Goal: Information Seeking & Learning: Check status

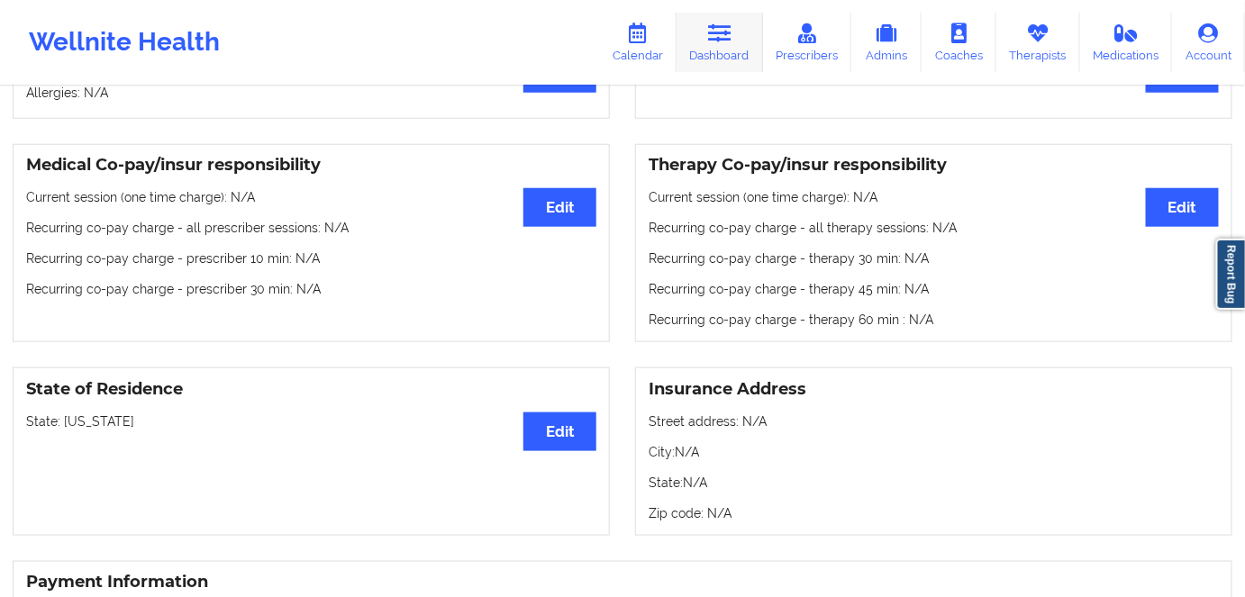
click at [716, 50] on link "Dashboard" at bounding box center [719, 42] width 86 height 59
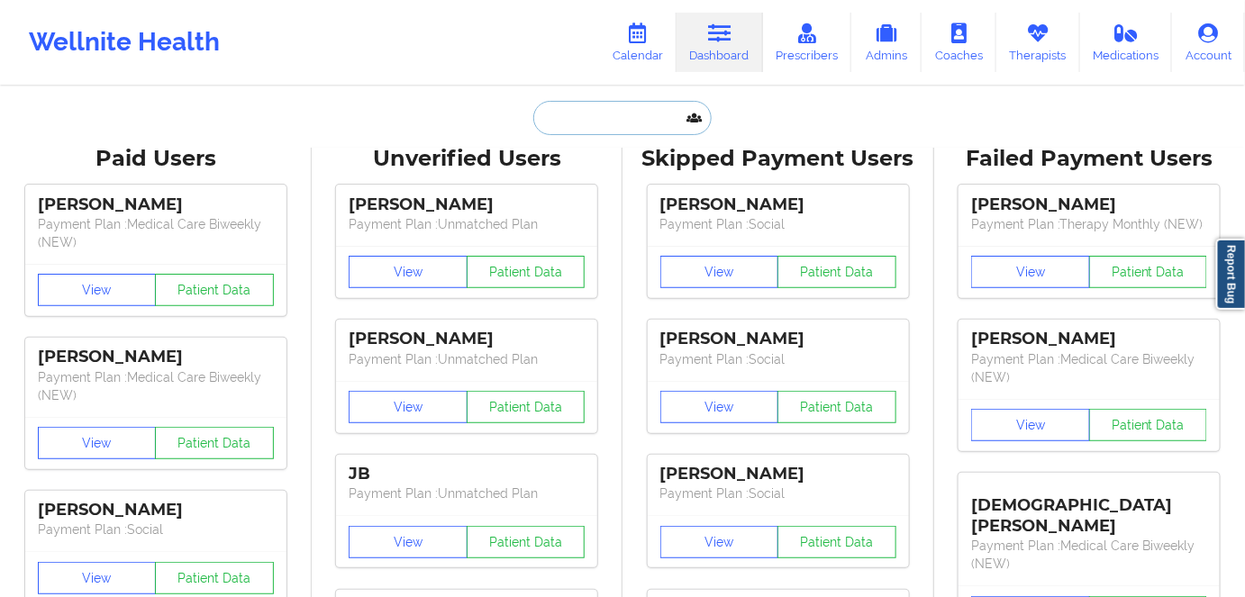
click at [614, 124] on input "text" at bounding box center [622, 118] width 178 height 34
paste input "ryan.d.decker@gmail.com"
type input "ryan.d.decker@gmail.com"
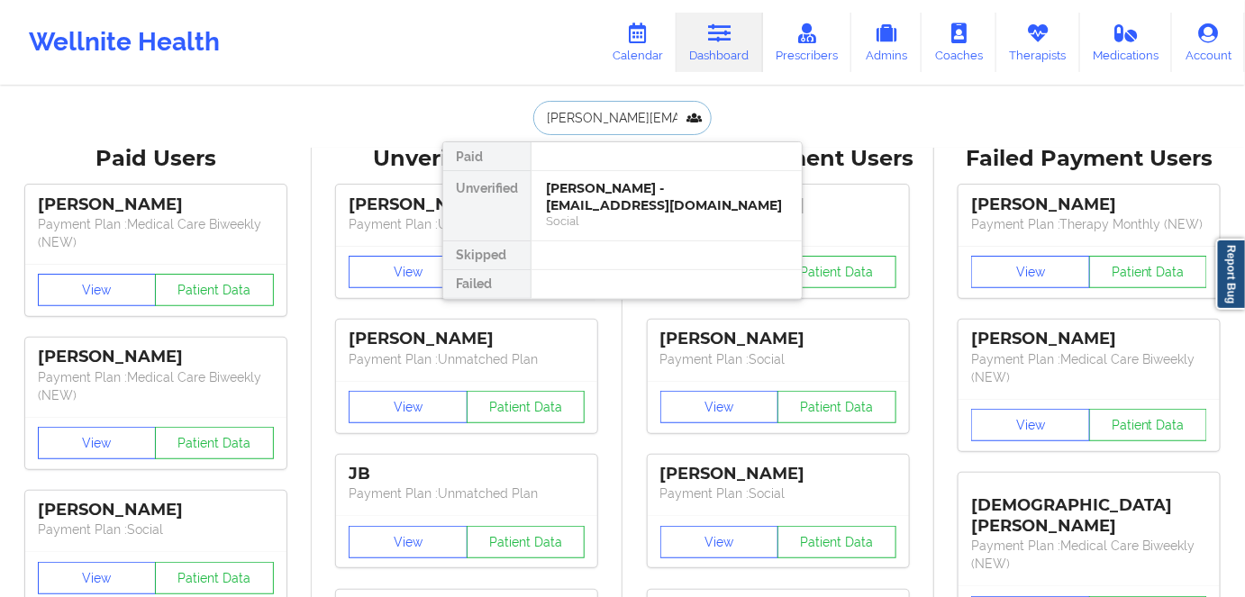
scroll to position [0, 5]
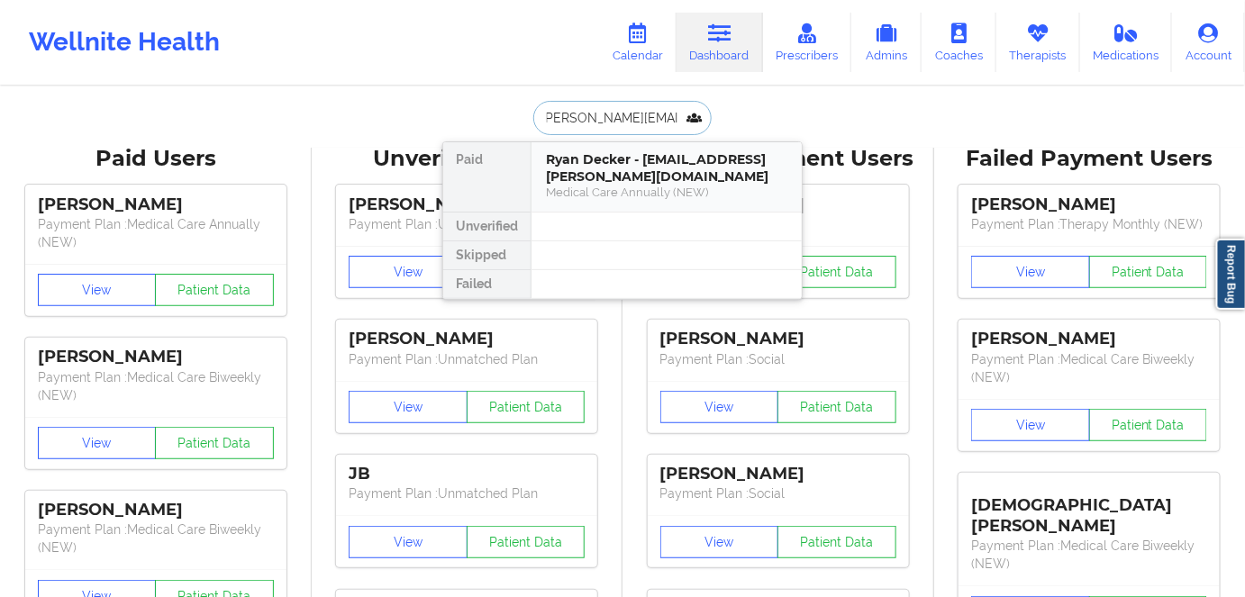
click at [697, 185] on div "Medical Care Annually (NEW)" at bounding box center [666, 192] width 241 height 15
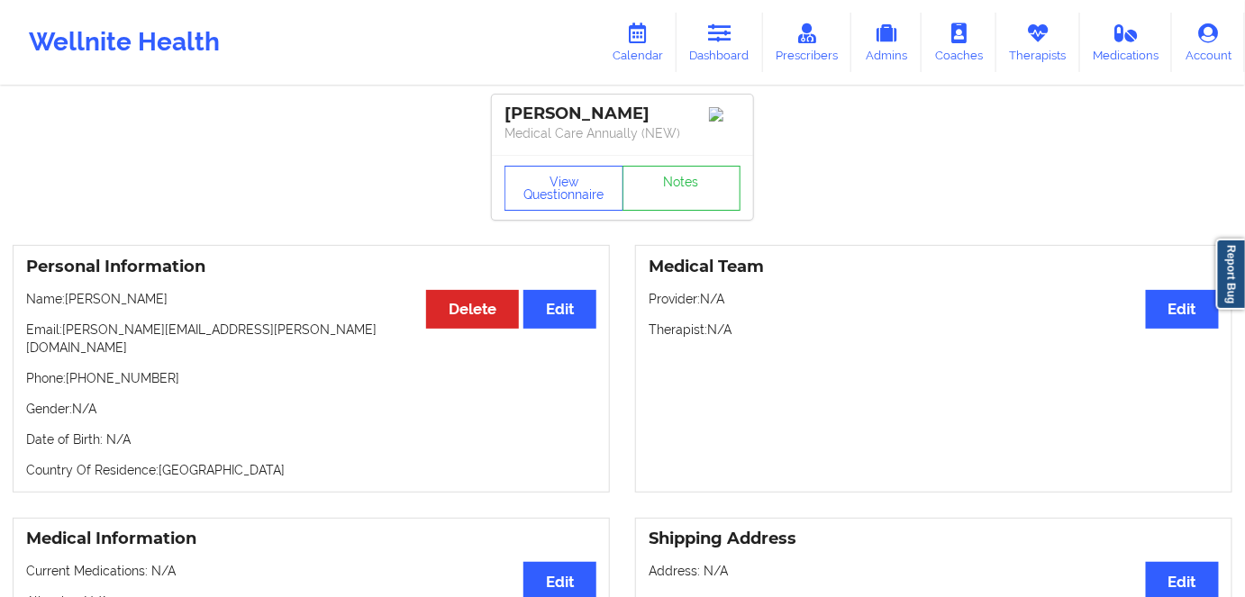
drag, startPoint x: 702, startPoint y: 50, endPoint x: 660, endPoint y: 81, distance: 52.2
click at [702, 50] on link "Dashboard" at bounding box center [719, 42] width 86 height 59
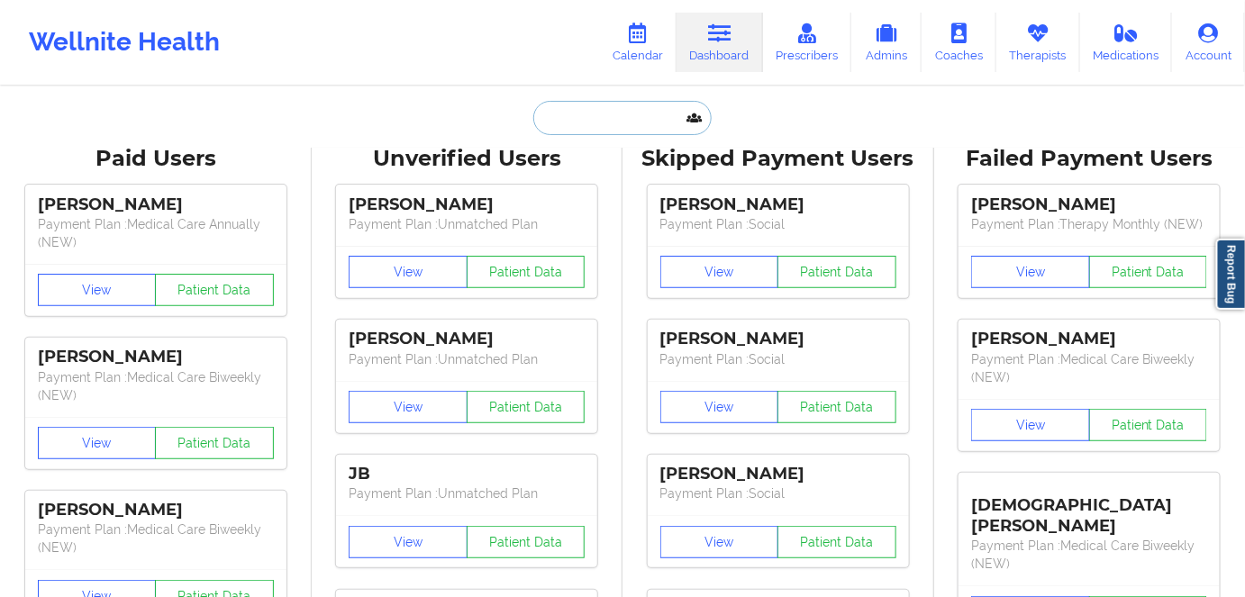
click at [598, 122] on input "text" at bounding box center [622, 118] width 178 height 34
paste input "fsworr@gmail.com"
type input "fsworr@gmail.com"
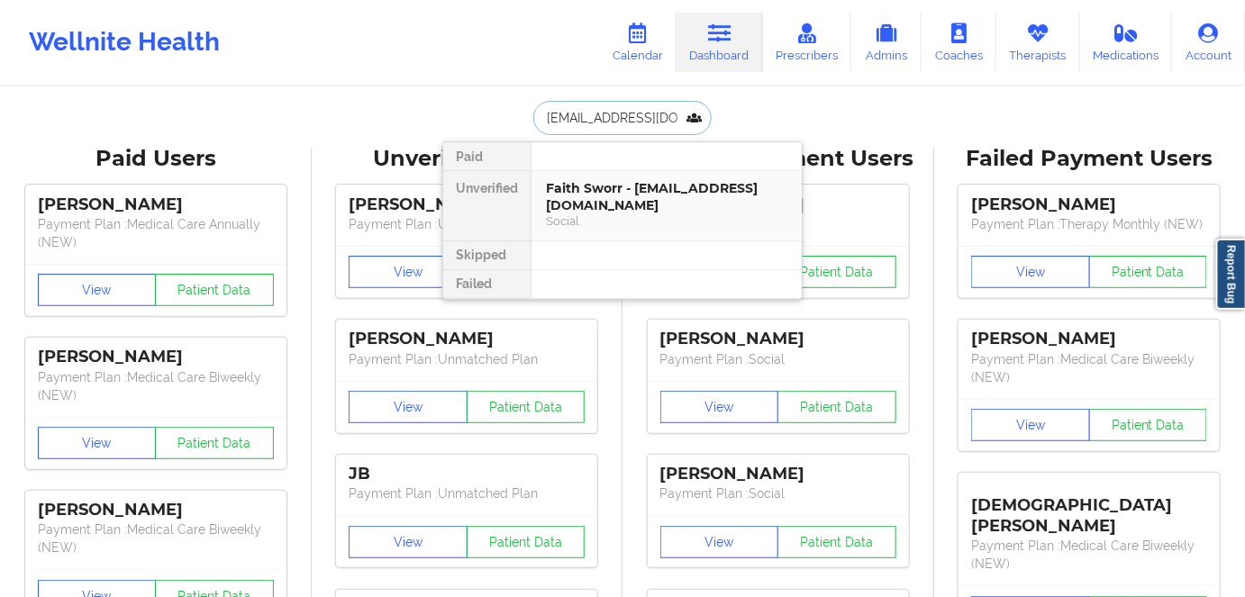
click at [667, 213] on div "Social" at bounding box center [666, 220] width 241 height 15
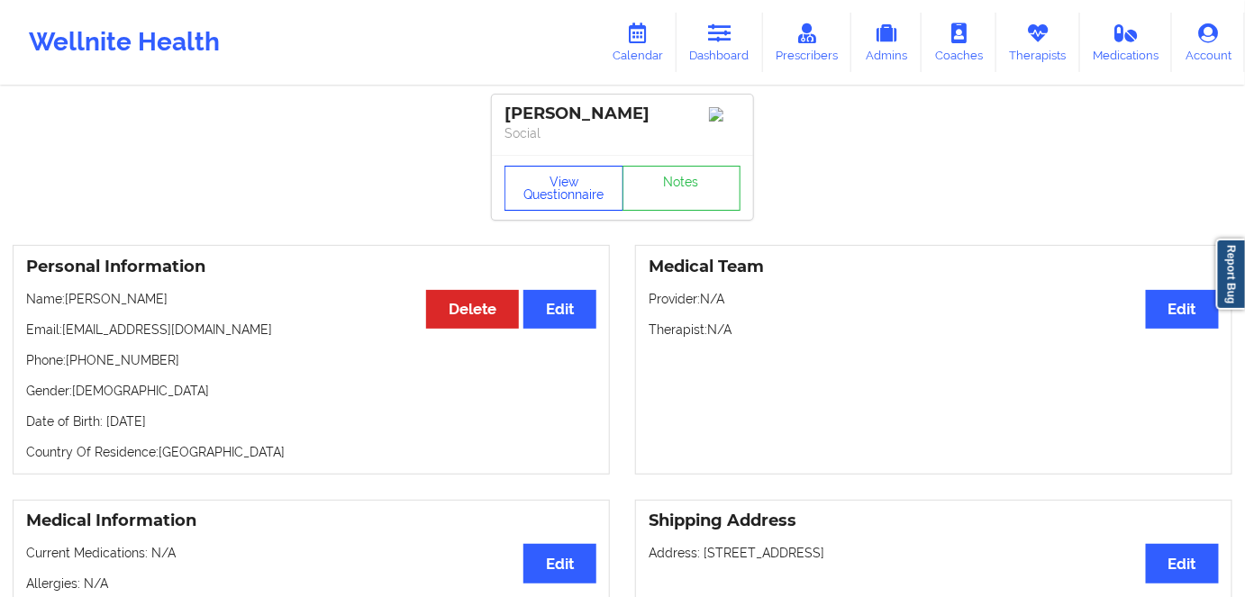
click at [557, 193] on button "View Questionnaire" at bounding box center [563, 188] width 119 height 45
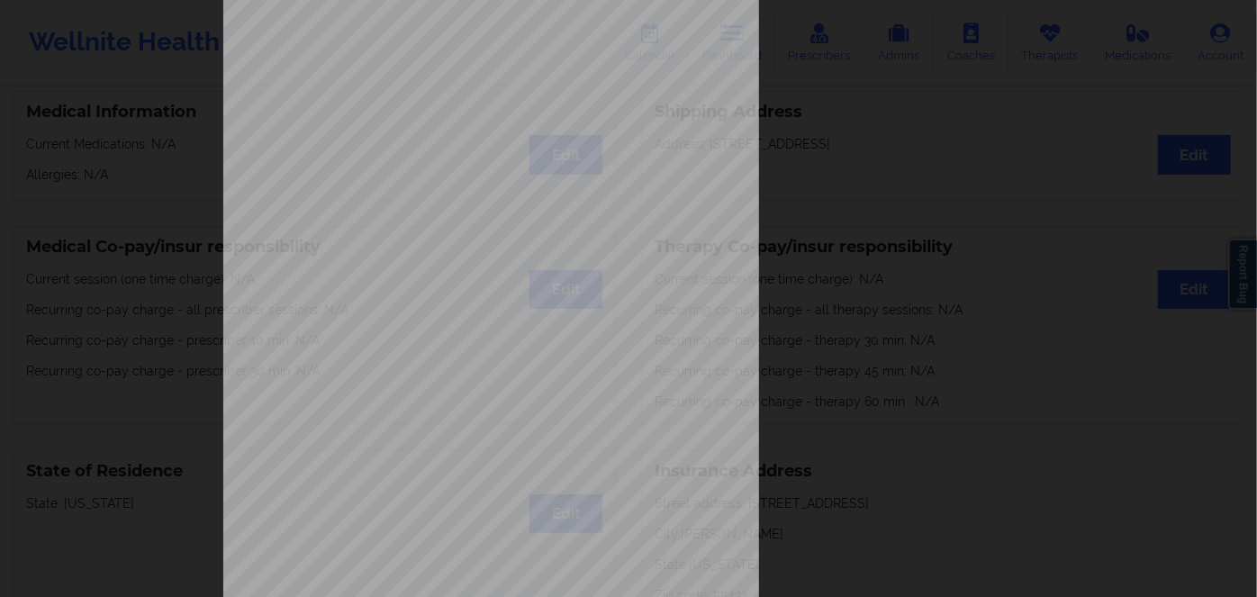
scroll to position [261, 0]
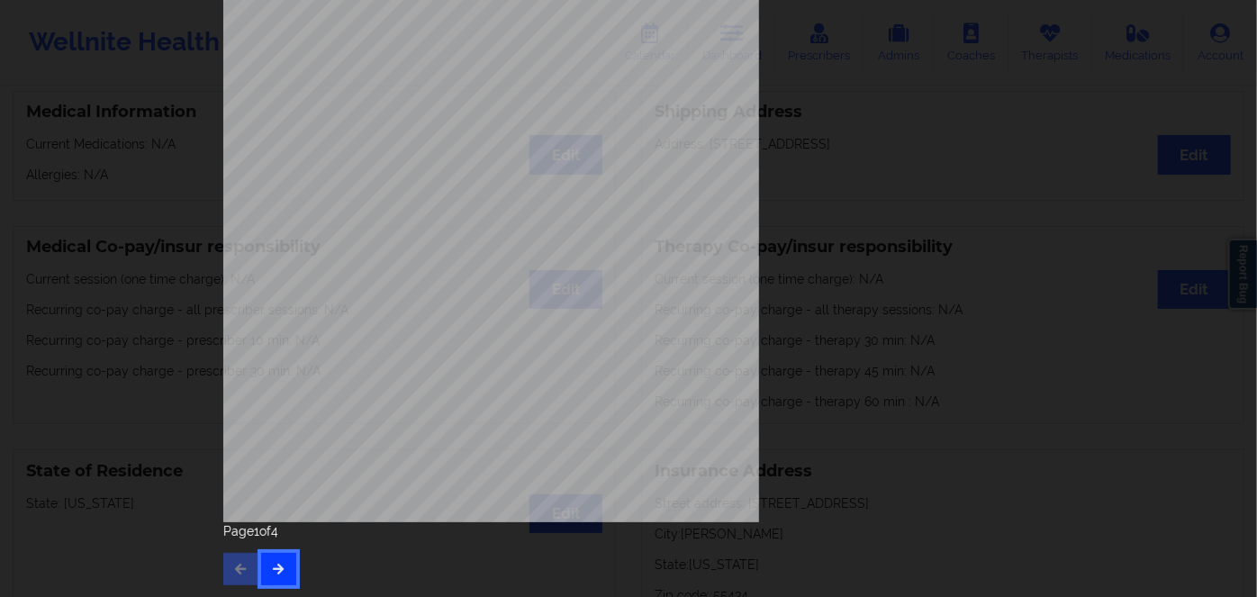
click at [278, 568] on icon "button" at bounding box center [278, 568] width 15 height 11
click at [288, 567] on button "button" at bounding box center [278, 569] width 35 height 32
click at [439, 286] on span "10325039" at bounding box center [429, 282] width 36 height 8
click at [441, 285] on span "10325039" at bounding box center [429, 282] width 36 height 8
click at [437, 279] on span "10325039" at bounding box center [429, 282] width 36 height 8
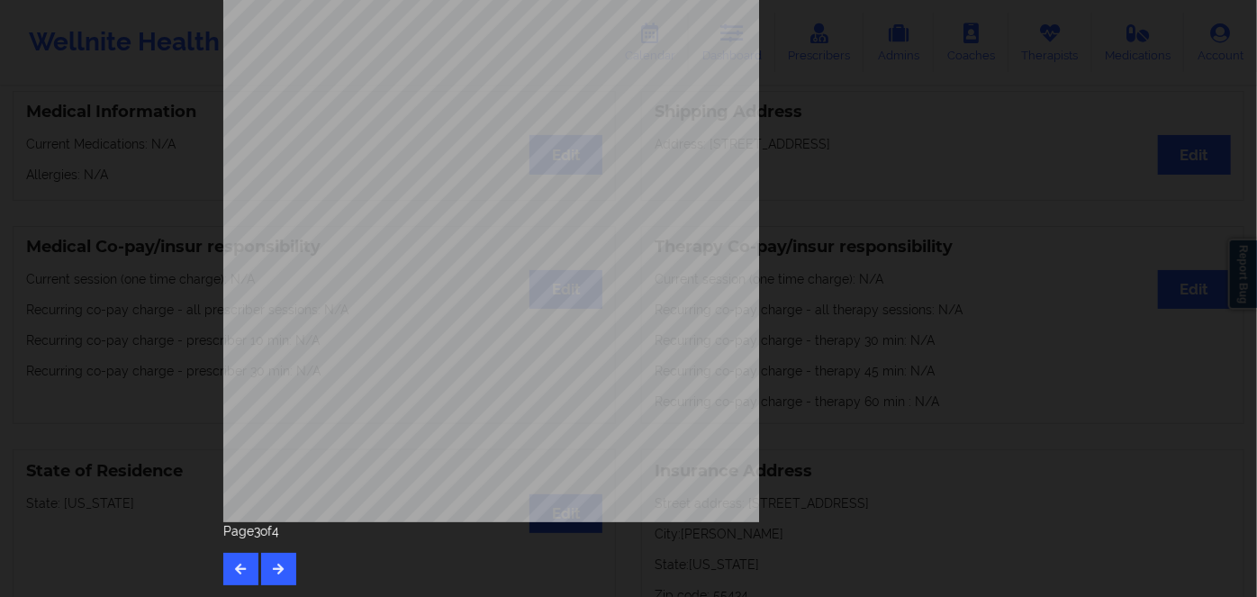
click at [429, 281] on span "10325039" at bounding box center [429, 282] width 36 height 8
copy span "10325039"
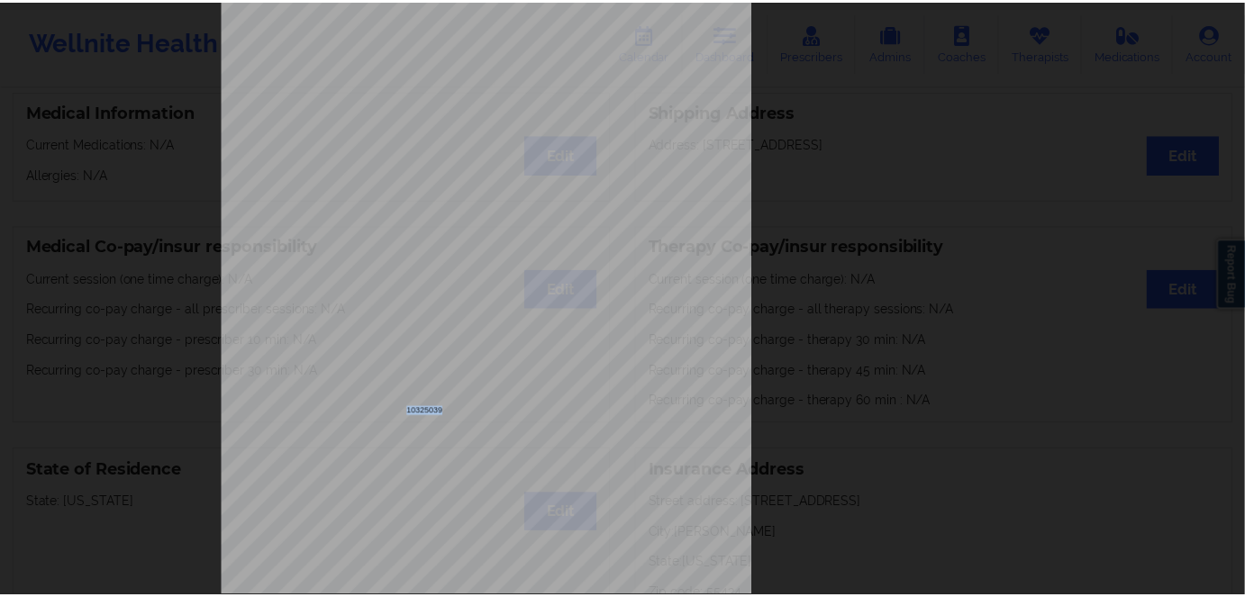
scroll to position [0, 0]
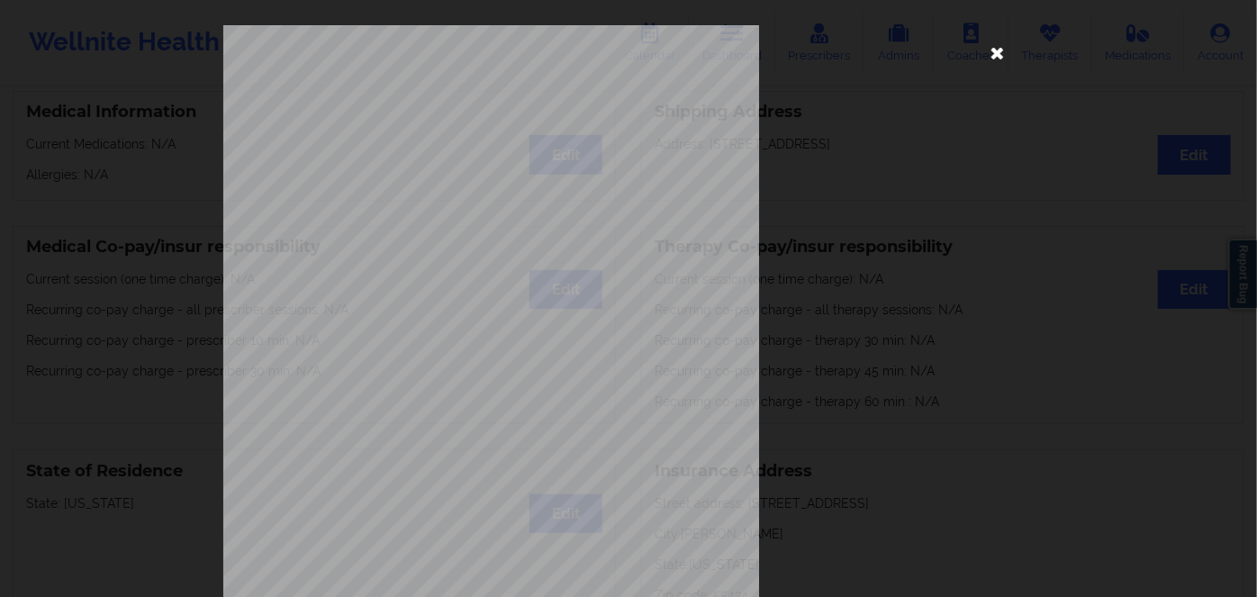
click at [989, 41] on icon at bounding box center [997, 52] width 29 height 29
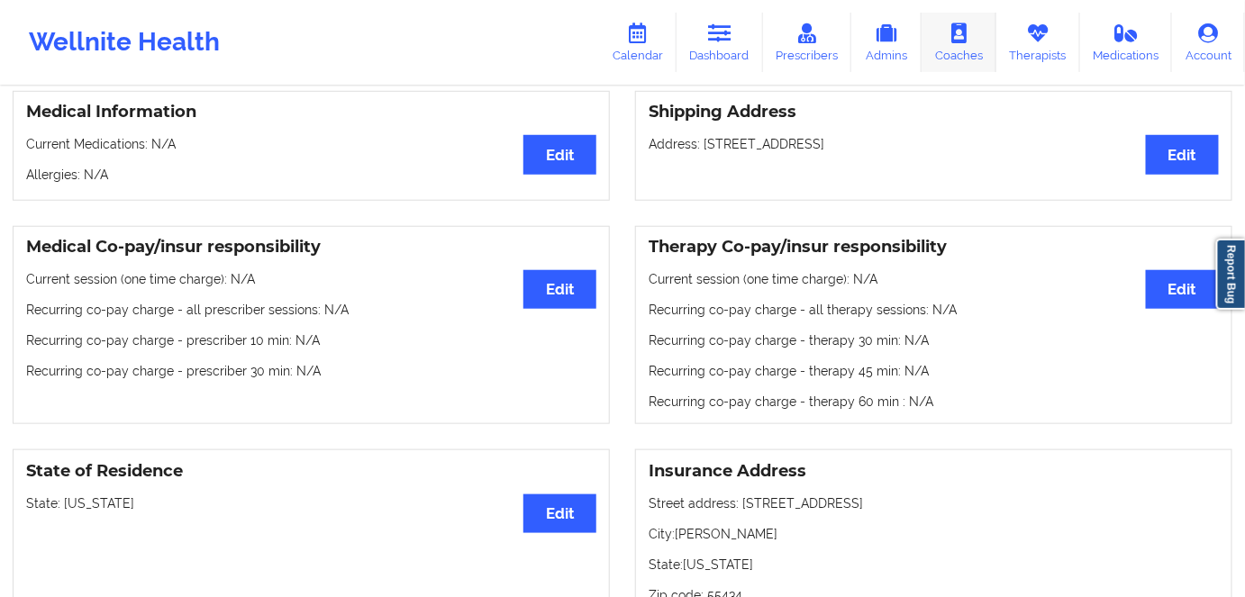
click at [991, 48] on link "Coaches" at bounding box center [958, 42] width 75 height 59
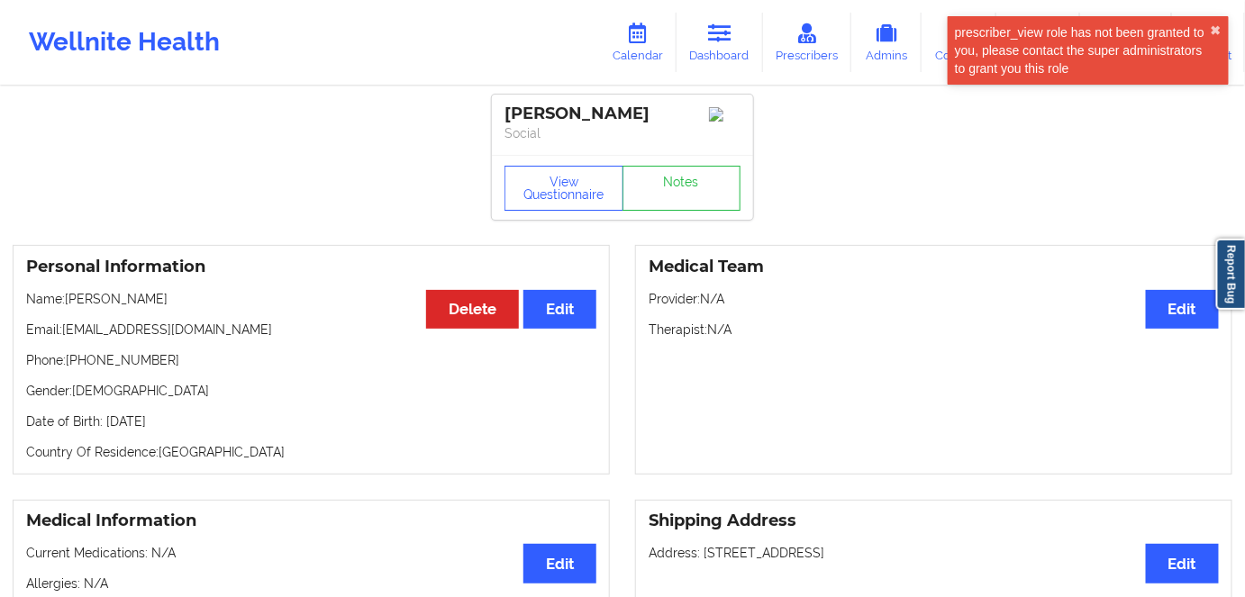
click at [201, 430] on p "Date of Birth: 15th of August 2003" at bounding box center [311, 421] width 570 height 18
click at [208, 429] on p "Date of Birth: 15th of August 2003" at bounding box center [311, 421] width 570 height 18
click at [276, 430] on p "Date of Birth: 15th of August 2003" at bounding box center [311, 421] width 570 height 18
click at [211, 428] on p "Date of Birth: 15th of August 2003" at bounding box center [311, 421] width 570 height 18
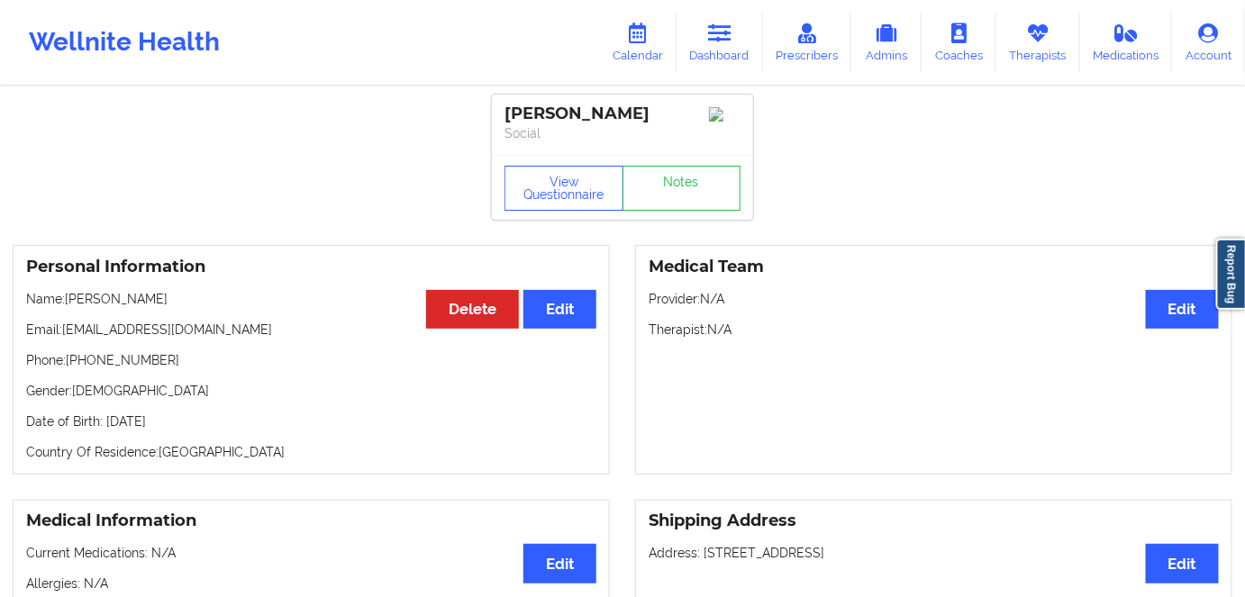
copy p "2003"
drag, startPoint x: 131, startPoint y: 298, endPoint x: 81, endPoint y: 312, distance: 52.4
click at [68, 305] on p "Name: Faith Sworr" at bounding box center [311, 299] width 570 height 18
copy p "Faith Sworr"
click at [727, 39] on icon at bounding box center [719, 33] width 23 height 20
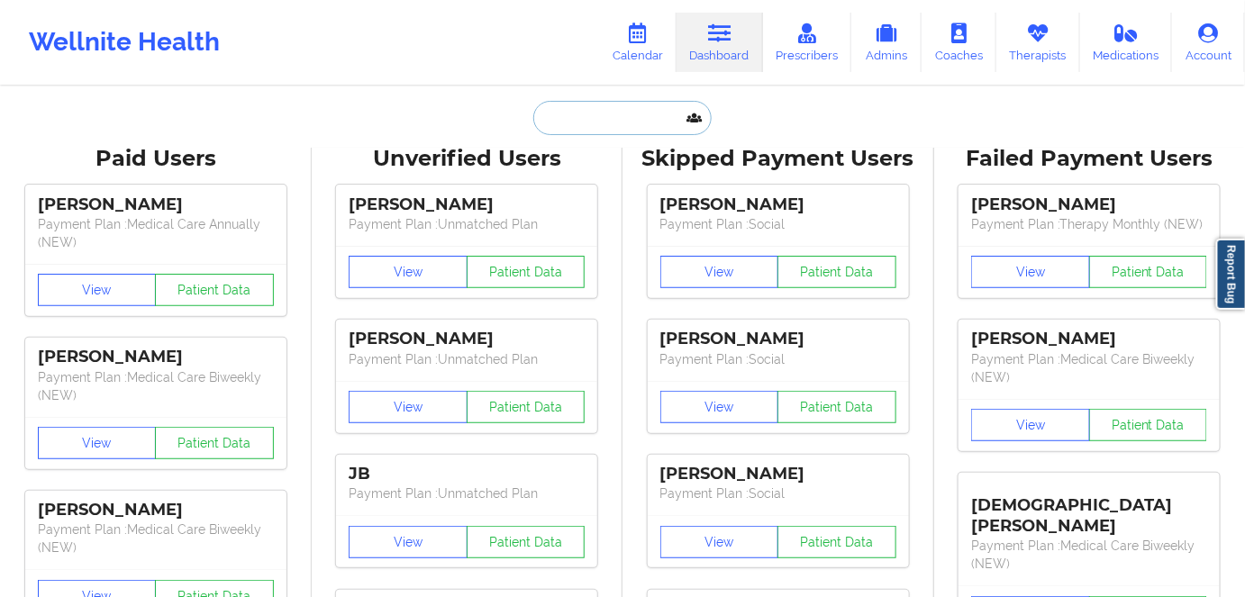
click at [574, 115] on input "text" at bounding box center [622, 118] width 178 height 34
paste input "monica.r.yantin45@gmail.com"
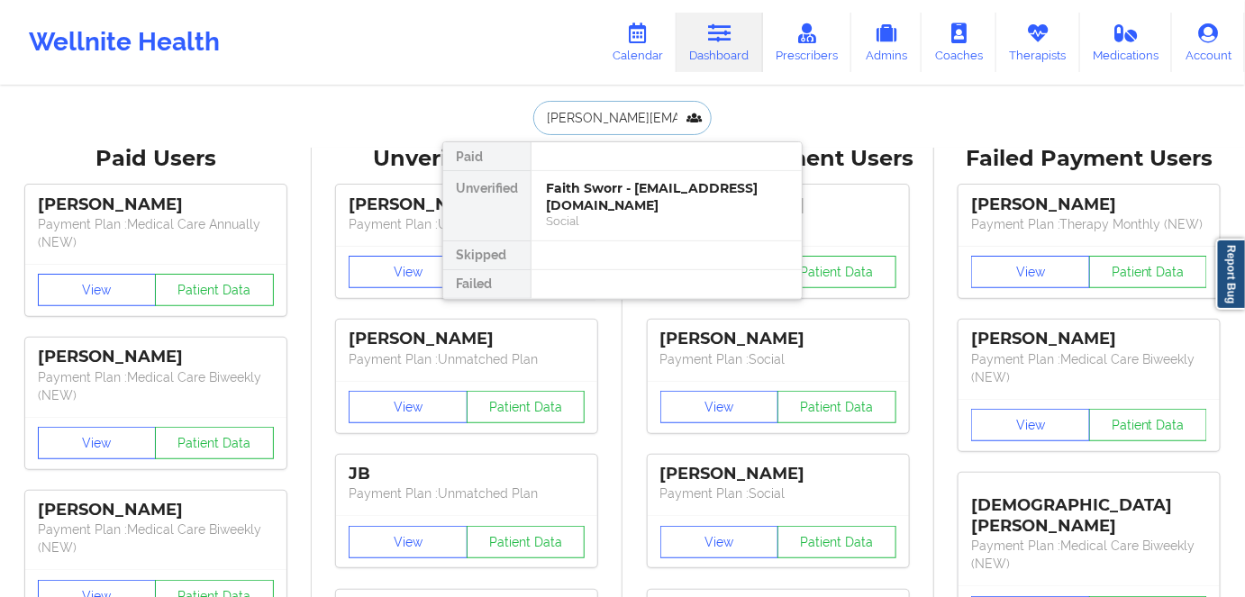
scroll to position [0, 31]
type input "monica.r.yantin45@gmail.com"
click at [673, 206] on div "Monica R Yantin - monica.r.yantin45@gmail.com" at bounding box center [666, 196] width 241 height 33
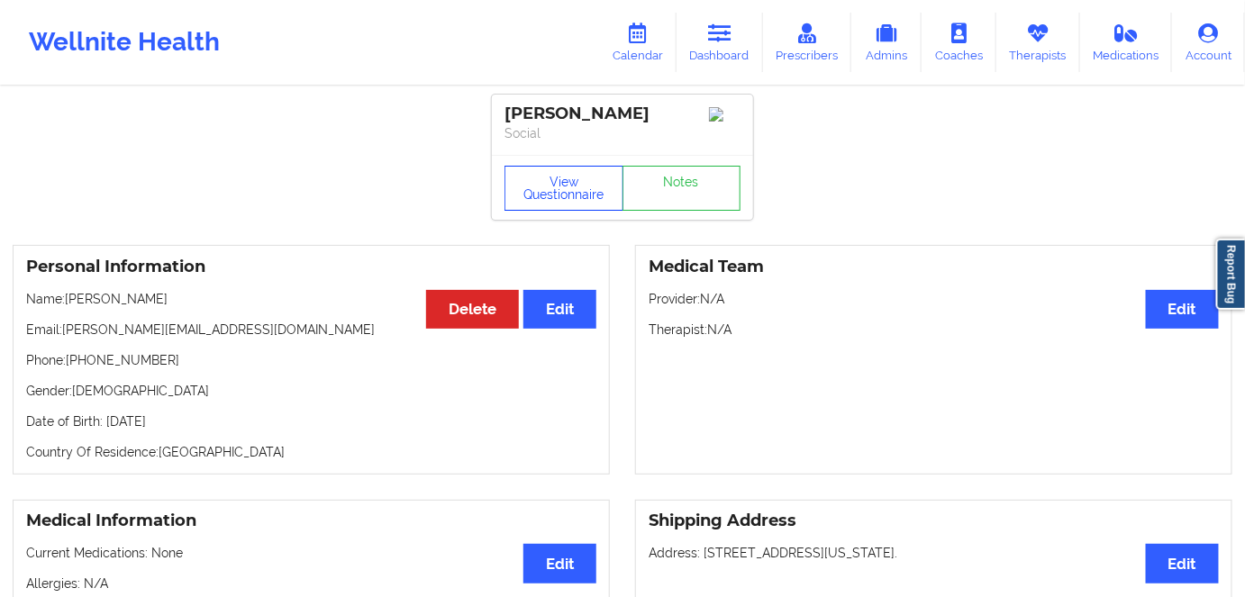
click at [559, 172] on button "View Questionnaire" at bounding box center [563, 188] width 119 height 45
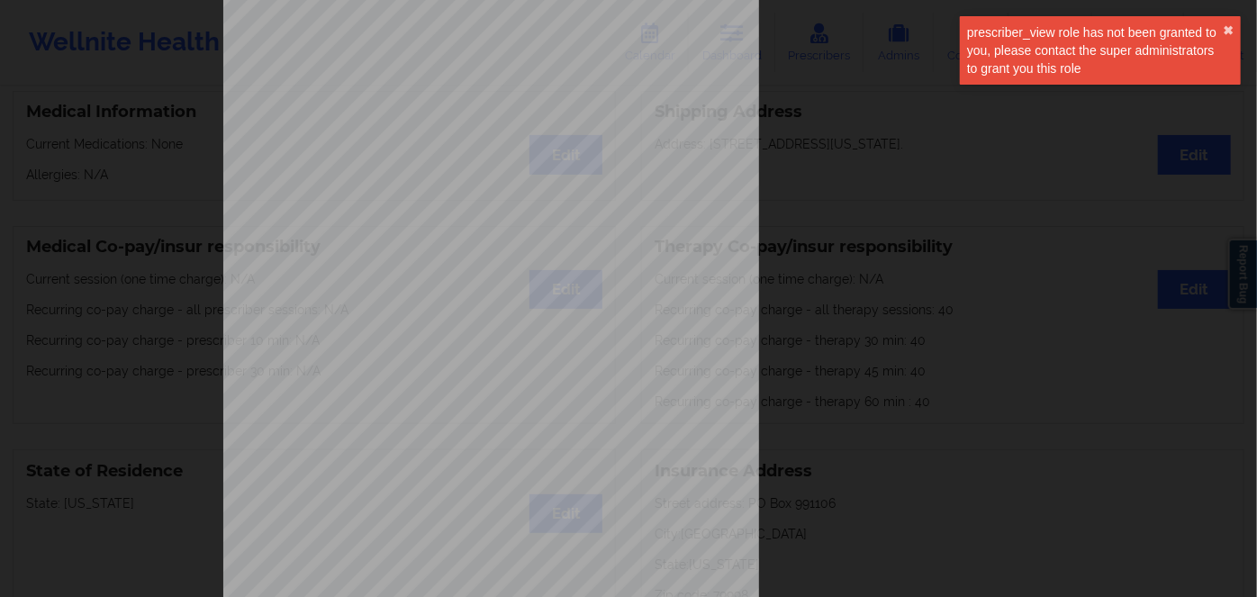
scroll to position [261, 0]
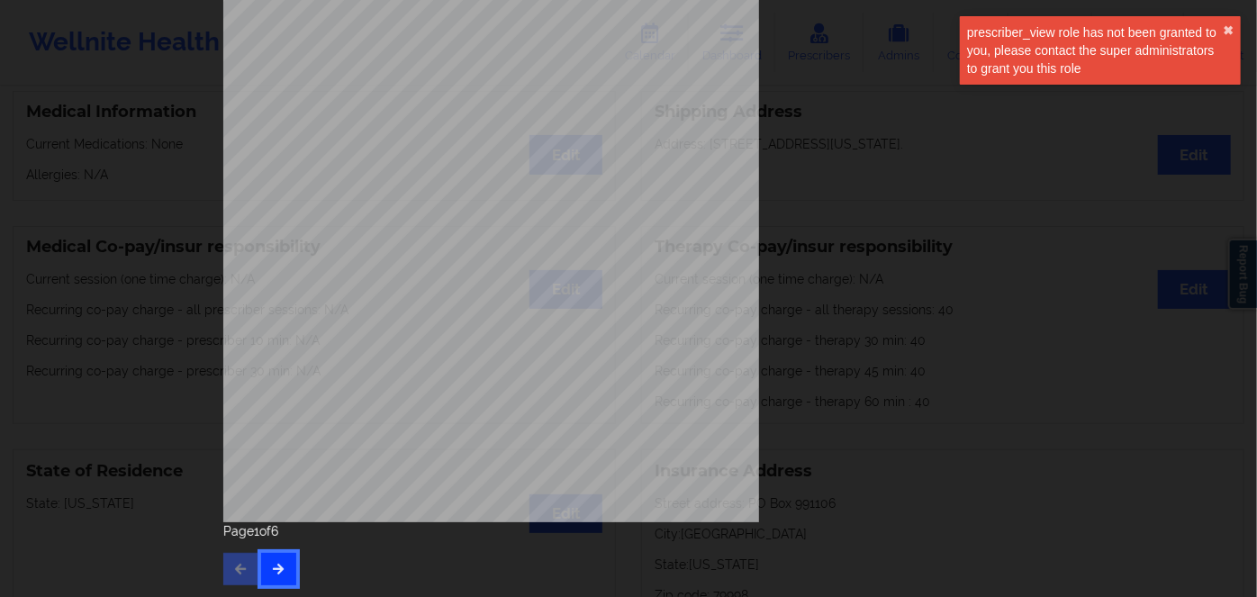
click at [271, 567] on icon "button" at bounding box center [278, 568] width 15 height 11
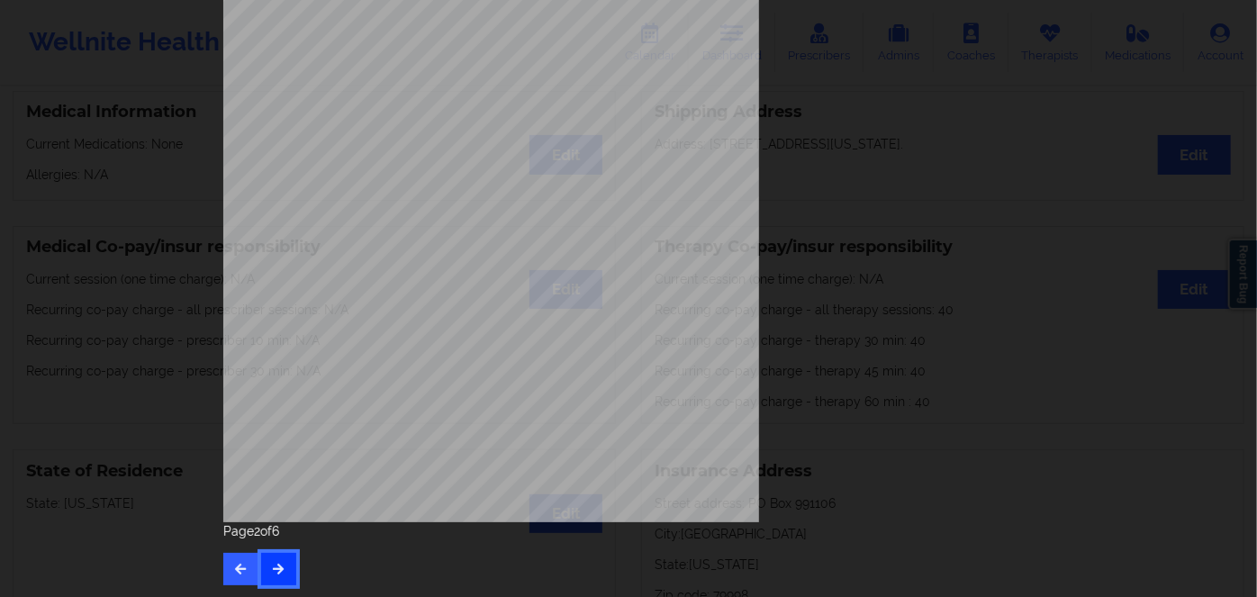
drag, startPoint x: 285, startPoint y: 575, endPoint x: 267, endPoint y: 572, distance: 18.4
click at [283, 576] on button "button" at bounding box center [278, 569] width 35 height 32
click at [275, 560] on button "button" at bounding box center [278, 569] width 35 height 32
click at [282, 565] on button "button" at bounding box center [278, 569] width 35 height 32
click at [455, 249] on span "101564476100" at bounding box center [438, 253] width 54 height 8
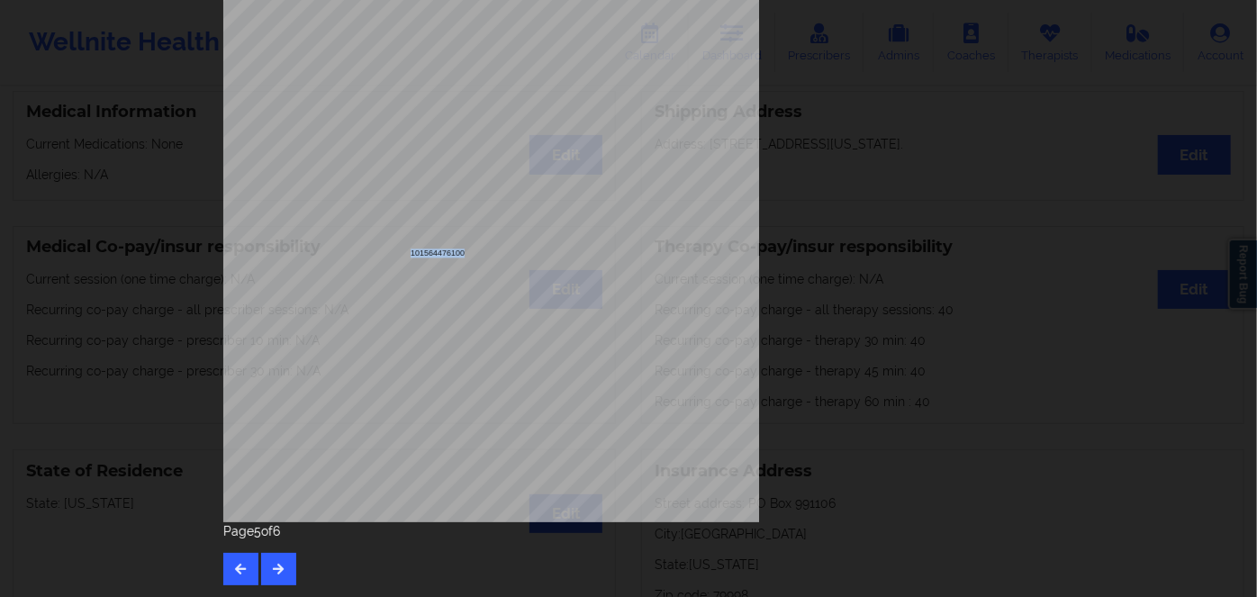
click at [455, 249] on span "101564476100" at bounding box center [438, 253] width 54 height 8
copy span "101564476100"
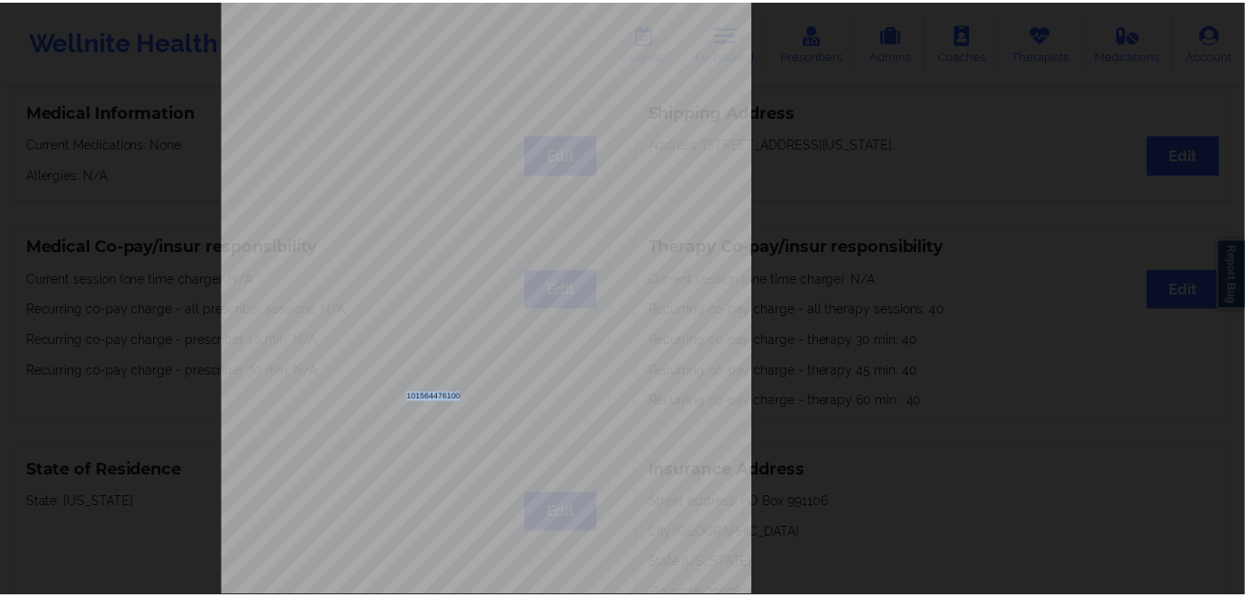
scroll to position [0, 0]
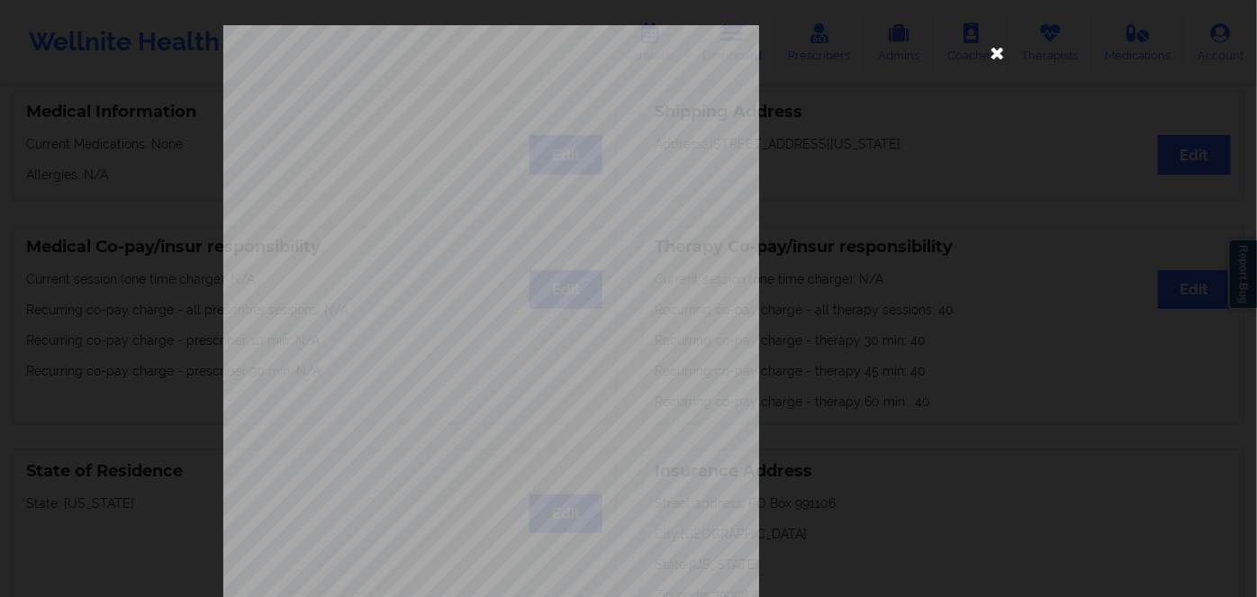
click at [993, 52] on icon at bounding box center [997, 52] width 29 height 29
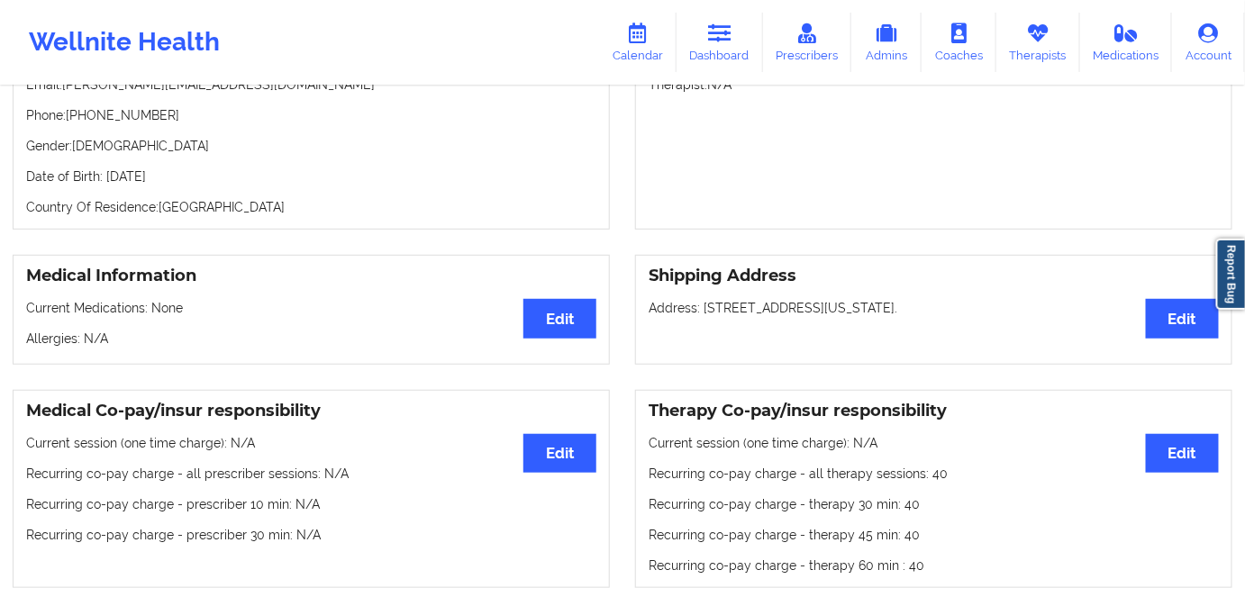
scroll to position [81, 0]
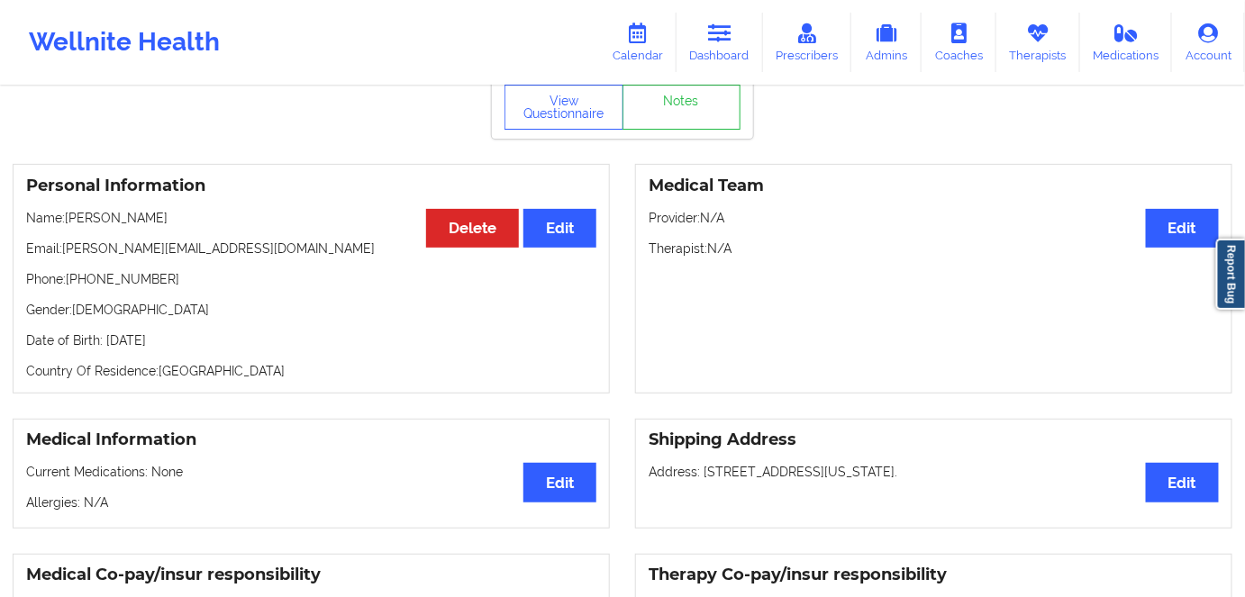
click at [219, 337] on p "Date of Birth: 14th of November 1977" at bounding box center [311, 340] width 570 height 18
copy p "1977"
drag, startPoint x: 177, startPoint y: 215, endPoint x: 72, endPoint y: 217, distance: 104.5
click at [68, 219] on p "Name: Monica R Yantin" at bounding box center [311, 218] width 570 height 18
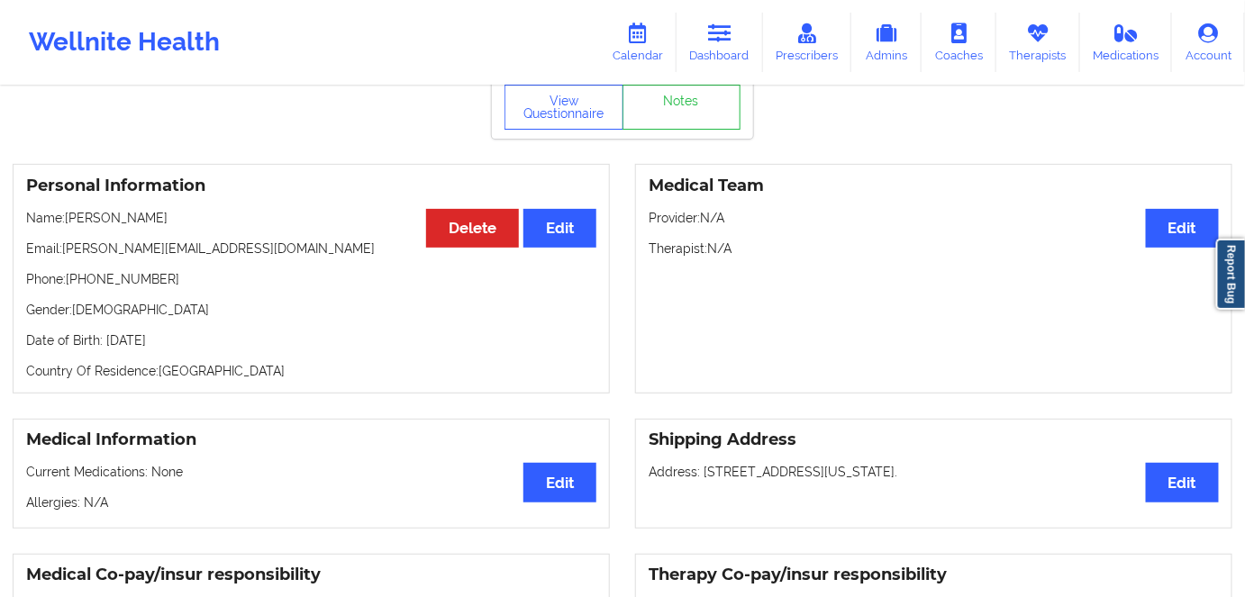
copy p "Monica R Yantin"
click at [577, 114] on button "View Questionnaire" at bounding box center [563, 107] width 119 height 45
click at [727, 39] on icon at bounding box center [719, 33] width 23 height 20
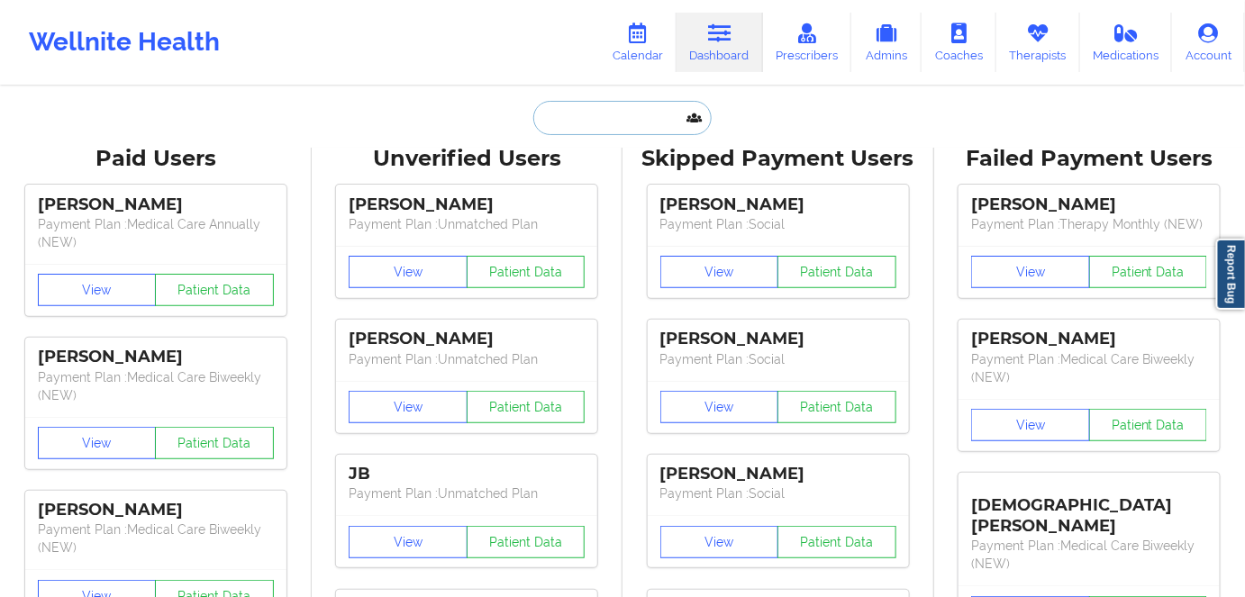
click at [624, 124] on input "text" at bounding box center [622, 118] width 178 height 34
paste input "bridgetlmartinez@gmail.com"
type input "bridgetlmartinez@gmail.com"
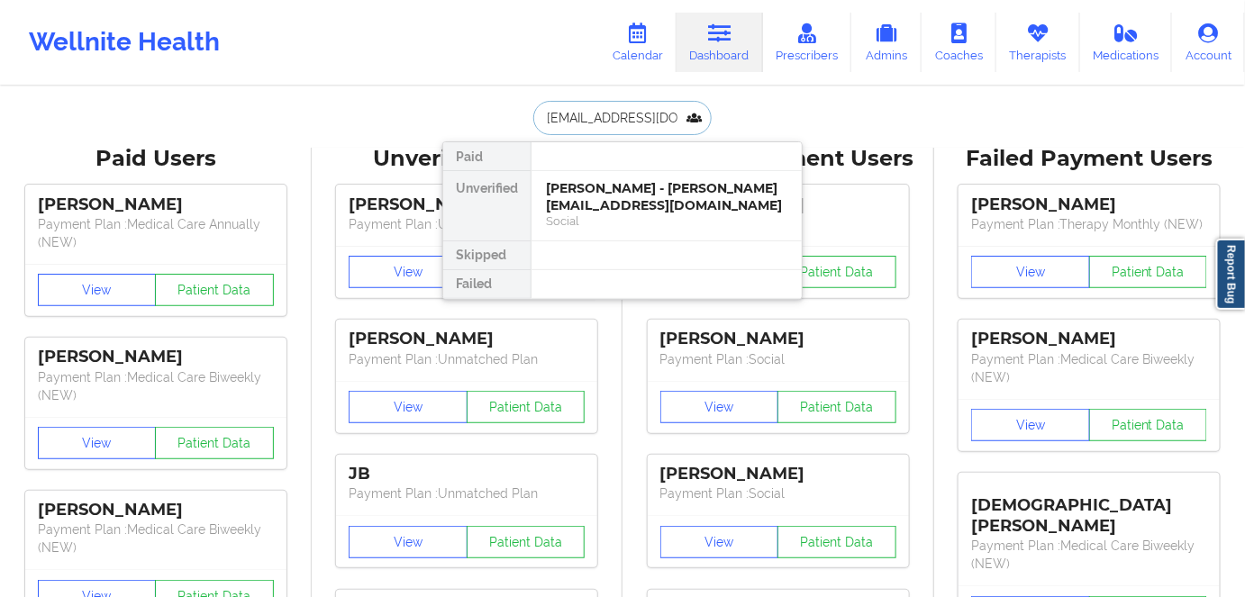
scroll to position [0, 23]
click at [614, 203] on div "Bridget Martinez - bridgetlmartinez@gmail.com" at bounding box center [666, 196] width 241 height 33
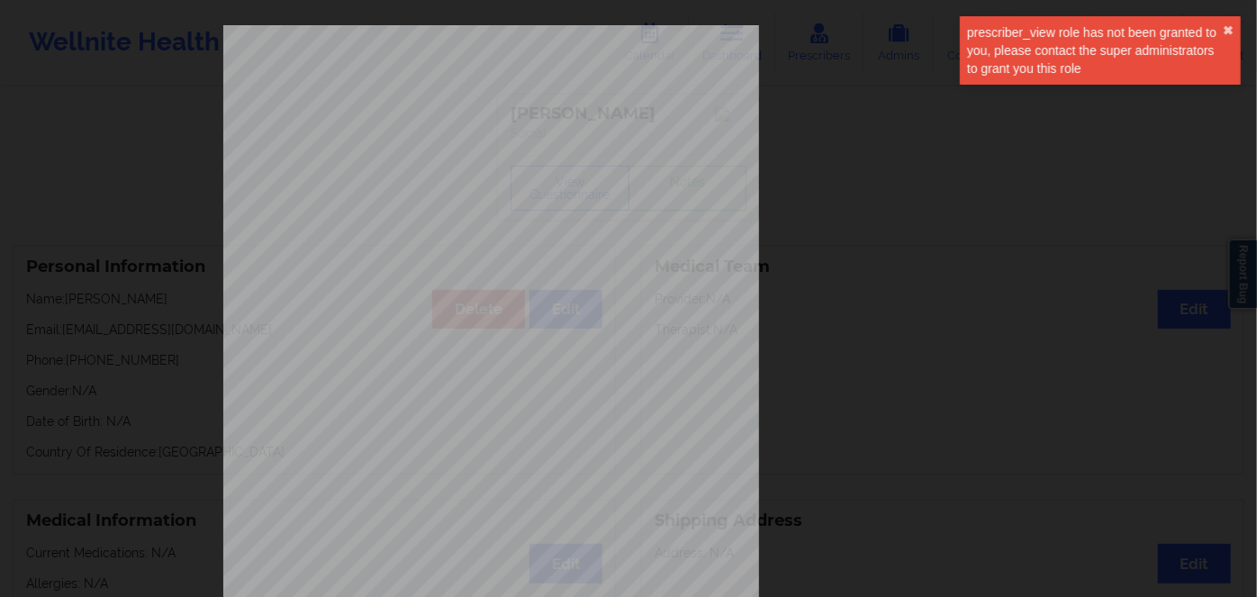
click at [992, 53] on div "prescriber_view role has not been granted to you, please contact the super admi…" at bounding box center [1100, 57] width 288 height 88
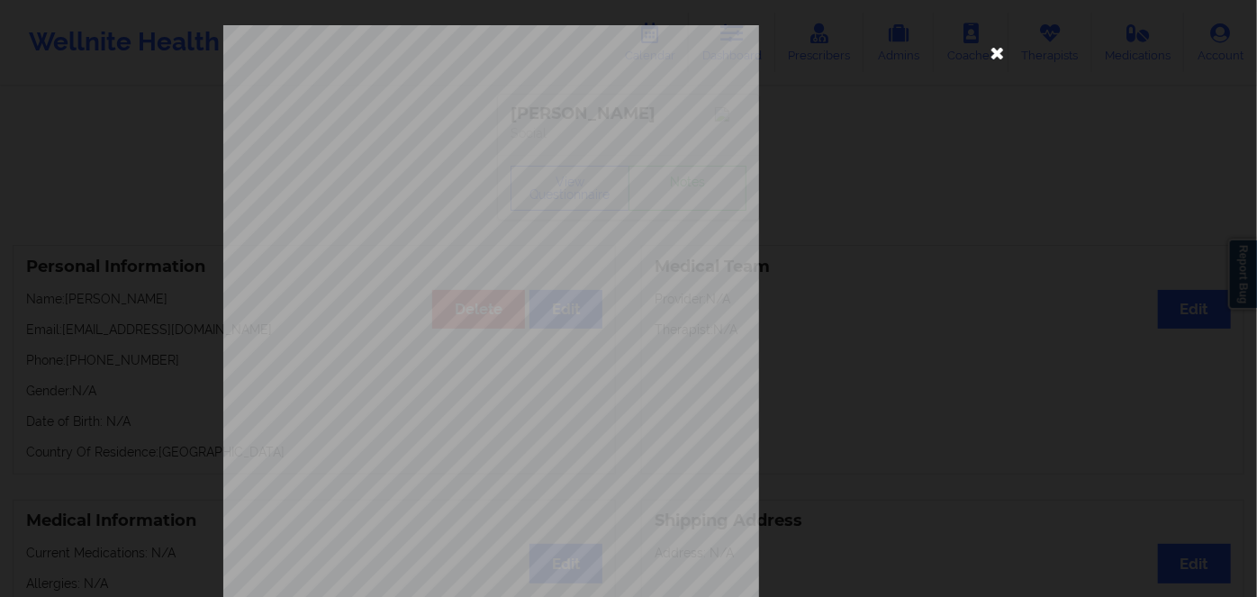
click at [996, 57] on icon at bounding box center [997, 52] width 29 height 29
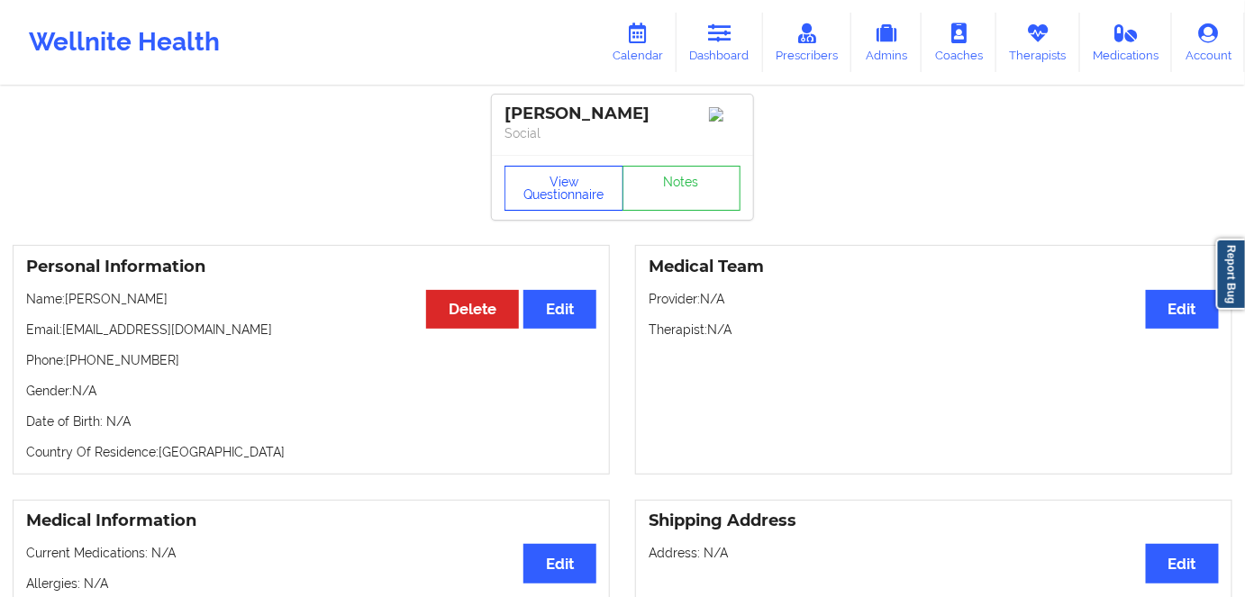
click at [552, 185] on button "View Questionnaire" at bounding box center [563, 188] width 119 height 45
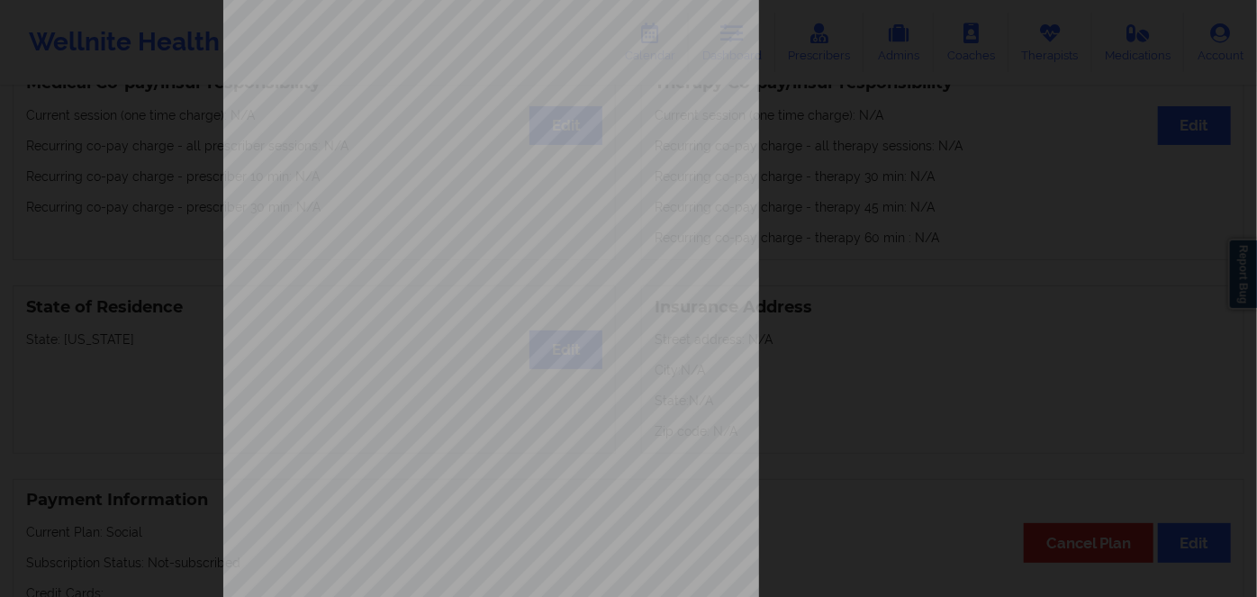
scroll to position [261, 0]
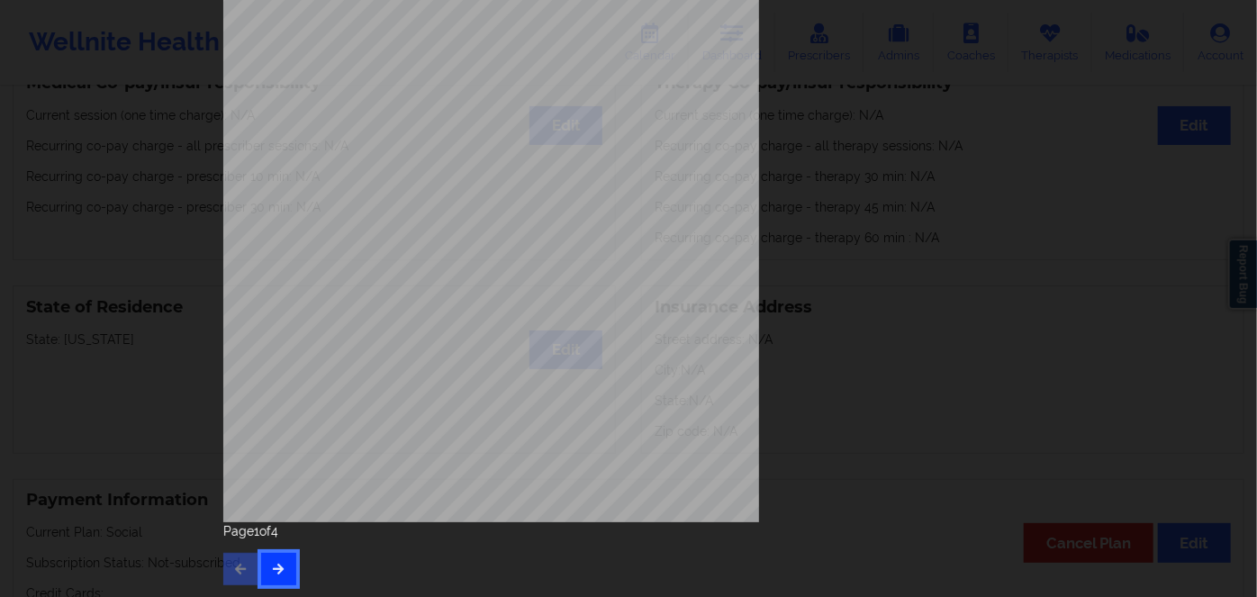
drag, startPoint x: 283, startPoint y: 557, endPoint x: 281, endPoint y: 568, distance: 11.0
click at [283, 559] on button "button" at bounding box center [278, 569] width 35 height 32
click at [283, 573] on button "button" at bounding box center [278, 569] width 35 height 32
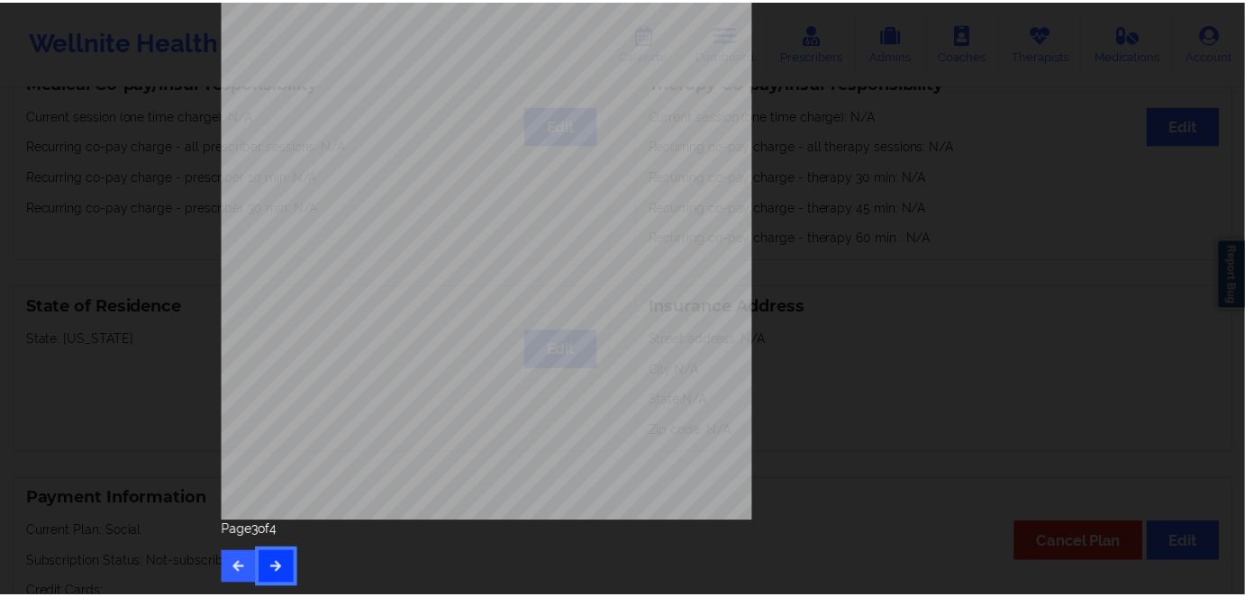
scroll to position [0, 0]
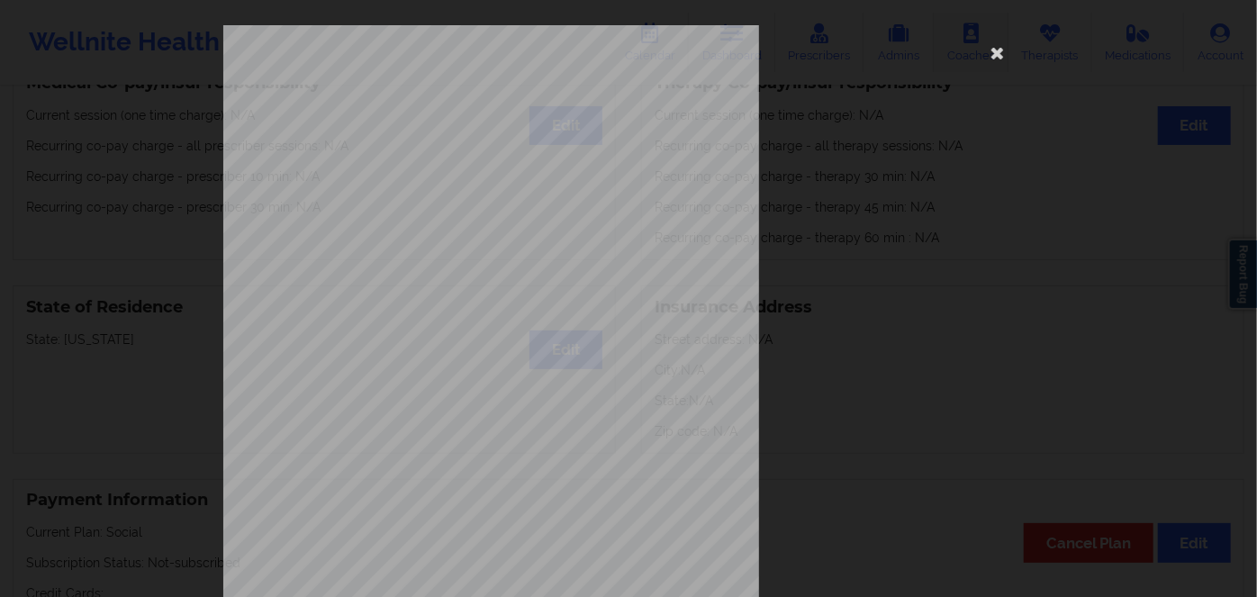
drag, startPoint x: 992, startPoint y: 53, endPoint x: 944, endPoint y: 48, distance: 48.0
click at [991, 53] on icon at bounding box center [997, 52] width 29 height 29
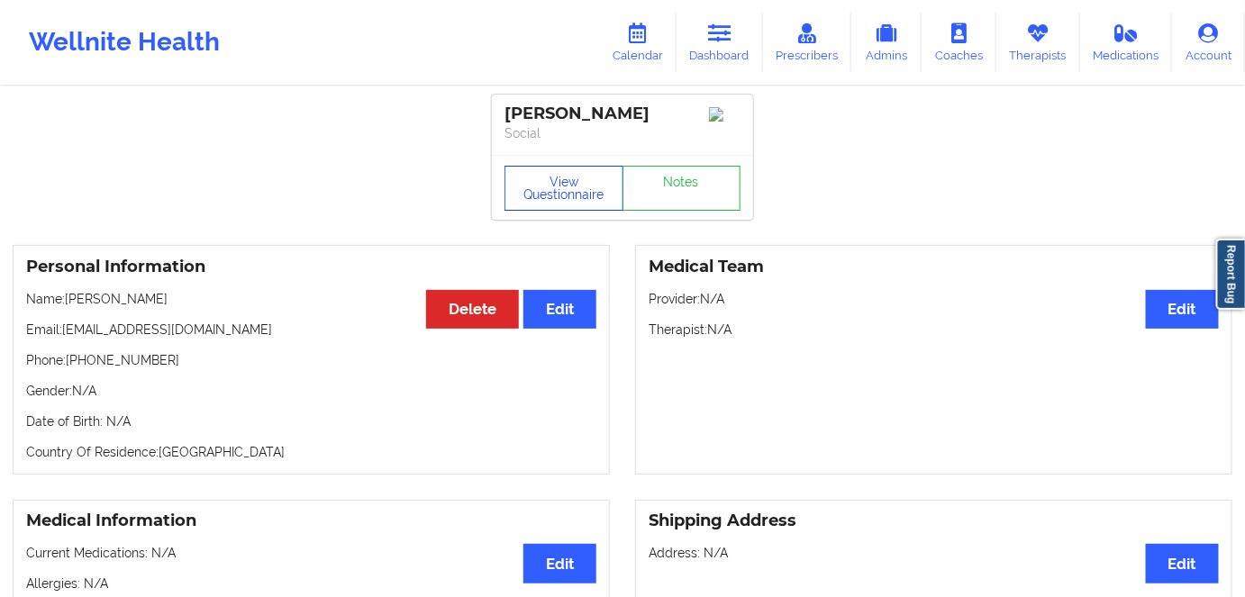
drag, startPoint x: 555, startPoint y: 189, endPoint x: 665, endPoint y: 256, distance: 128.5
click at [557, 189] on button "View Questionnaire" at bounding box center [563, 188] width 119 height 45
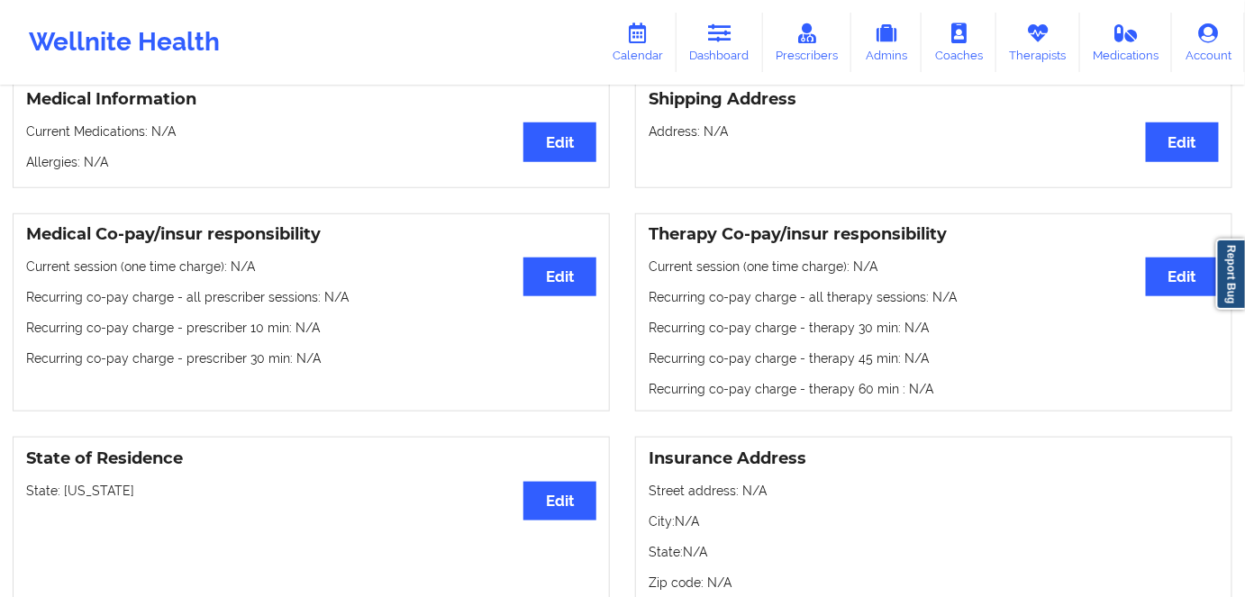
scroll to position [819, 0]
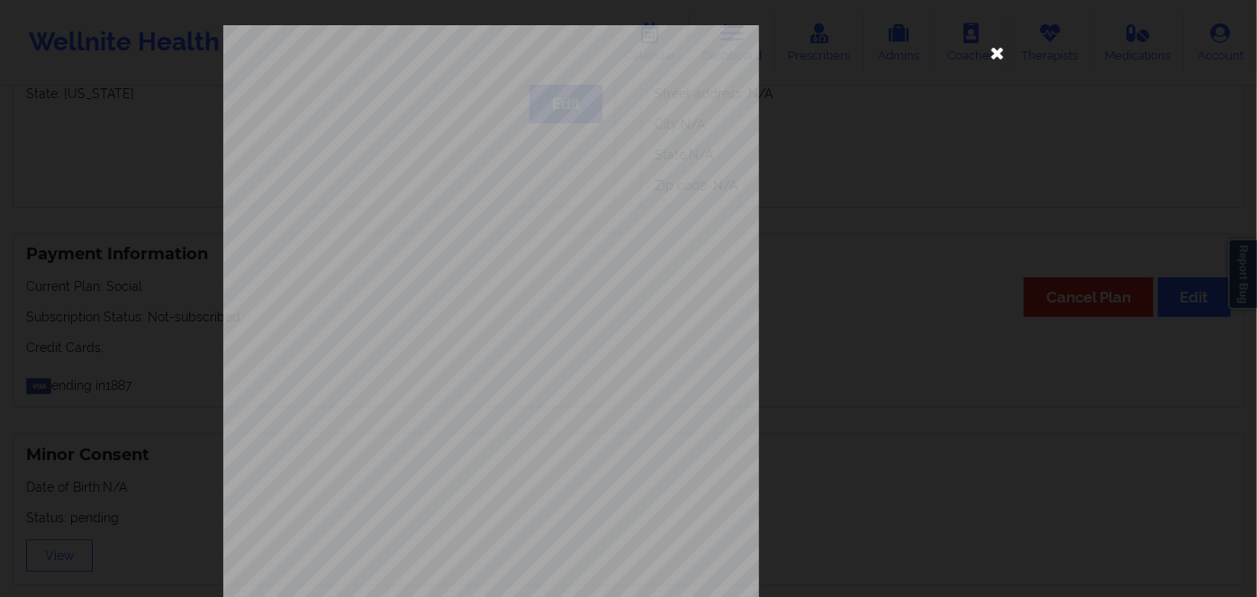
click at [992, 53] on icon at bounding box center [997, 52] width 29 height 29
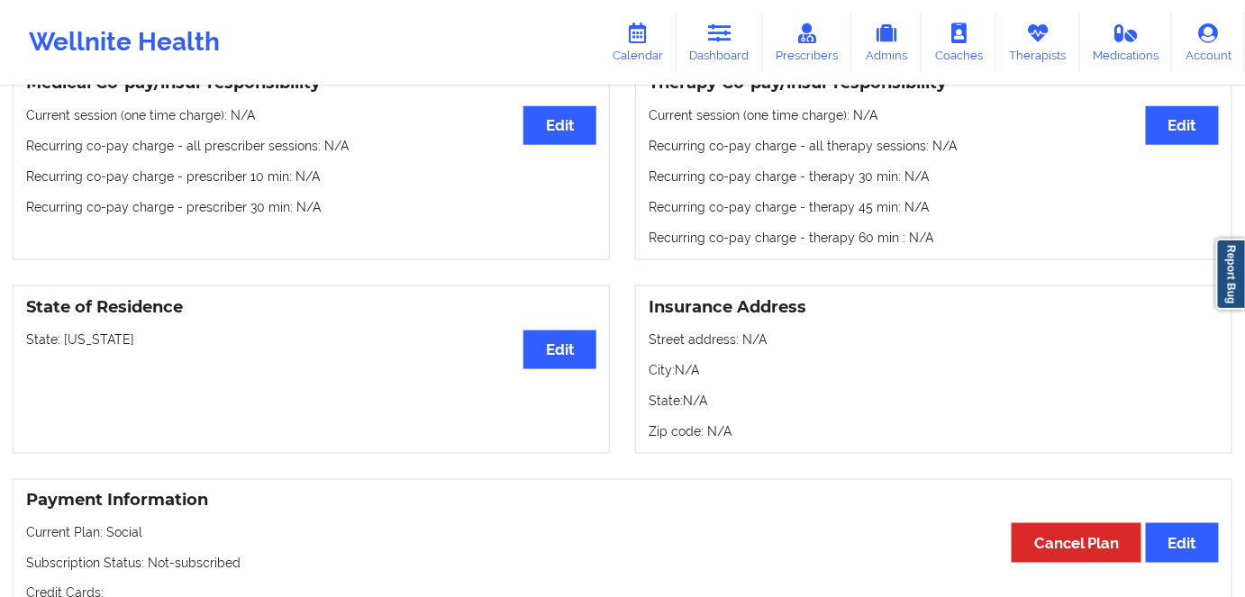
drag, startPoint x: 714, startPoint y: 25, endPoint x: 682, endPoint y: 80, distance: 63.8
click at [714, 25] on icon at bounding box center [719, 33] width 23 height 20
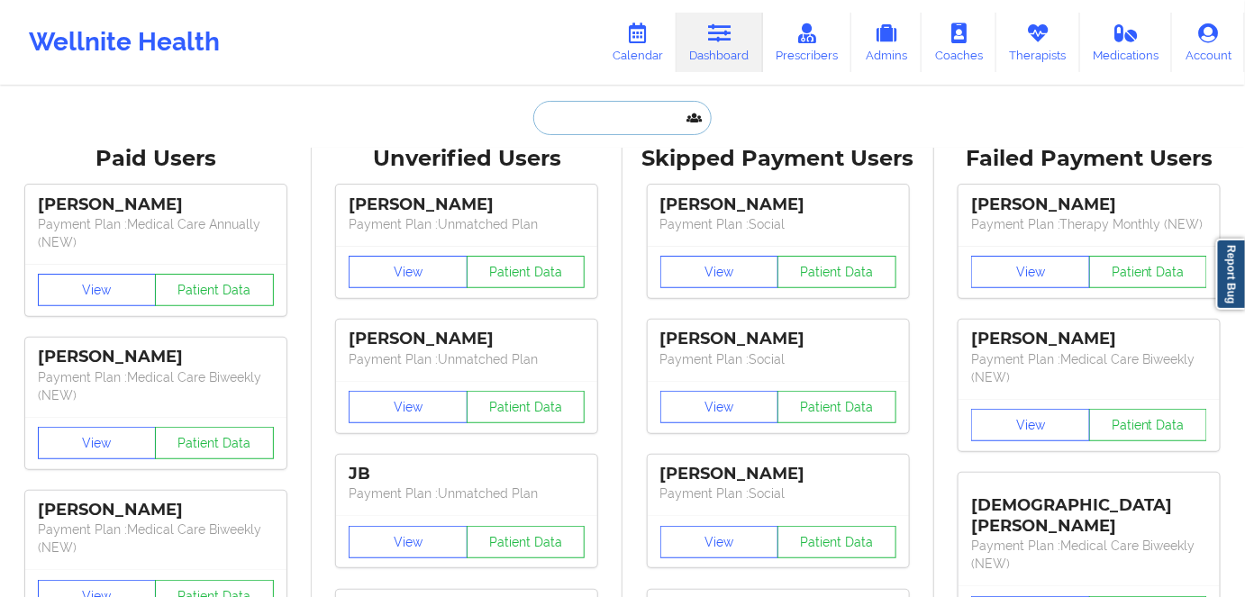
click at [592, 115] on input "text" at bounding box center [622, 118] width 178 height 34
paste input "cksemlani@gmail.com"
type input "cksemlani@gmail.com"
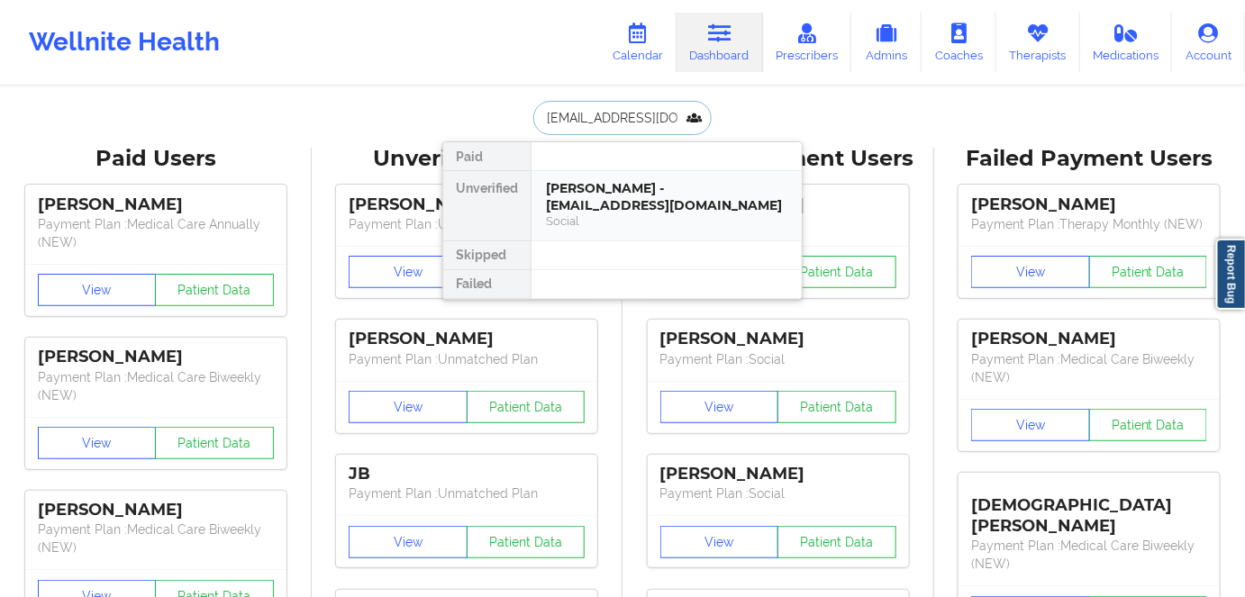
click at [611, 200] on div "JAY SEMLANI - cksemlani@gmail.com" at bounding box center [666, 196] width 241 height 33
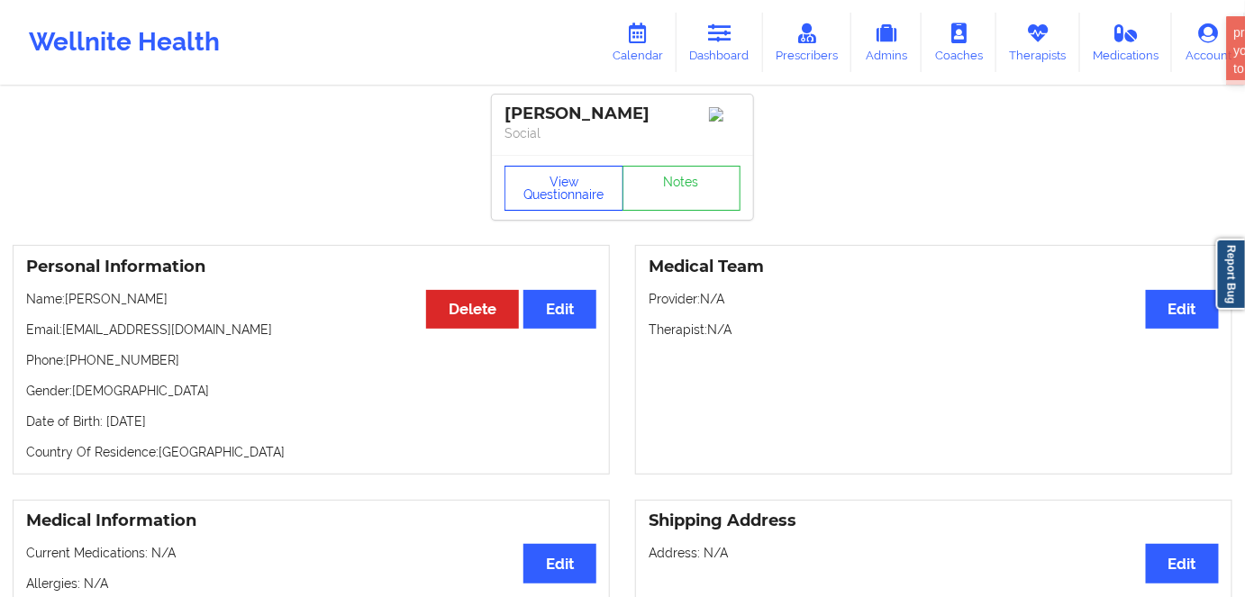
drag, startPoint x: 552, startPoint y: 187, endPoint x: 621, endPoint y: 228, distance: 80.3
click at [552, 188] on button "View Questionnaire" at bounding box center [563, 188] width 119 height 45
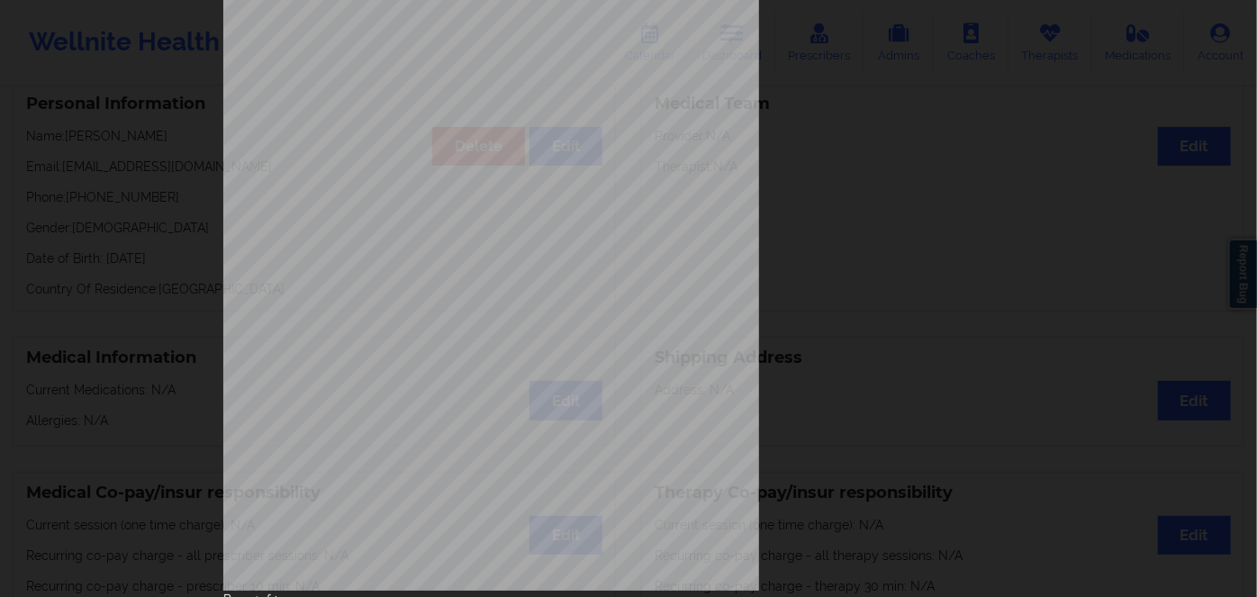
scroll to position [261, 0]
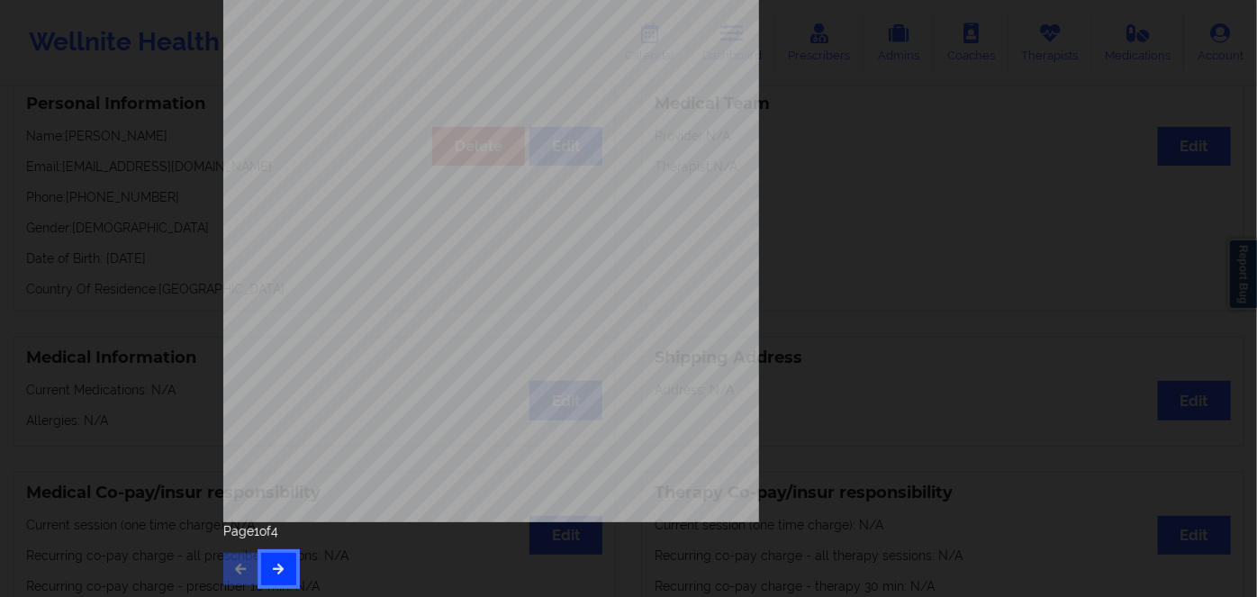
click at [272, 568] on icon "button" at bounding box center [278, 568] width 15 height 11
click at [288, 576] on button "button" at bounding box center [278, 569] width 35 height 32
click at [286, 564] on button "button" at bounding box center [278, 569] width 35 height 32
drag, startPoint x: 235, startPoint y: 564, endPoint x: 240, endPoint y: 538, distance: 26.5
click at [238, 557] on button "button" at bounding box center [240, 569] width 35 height 32
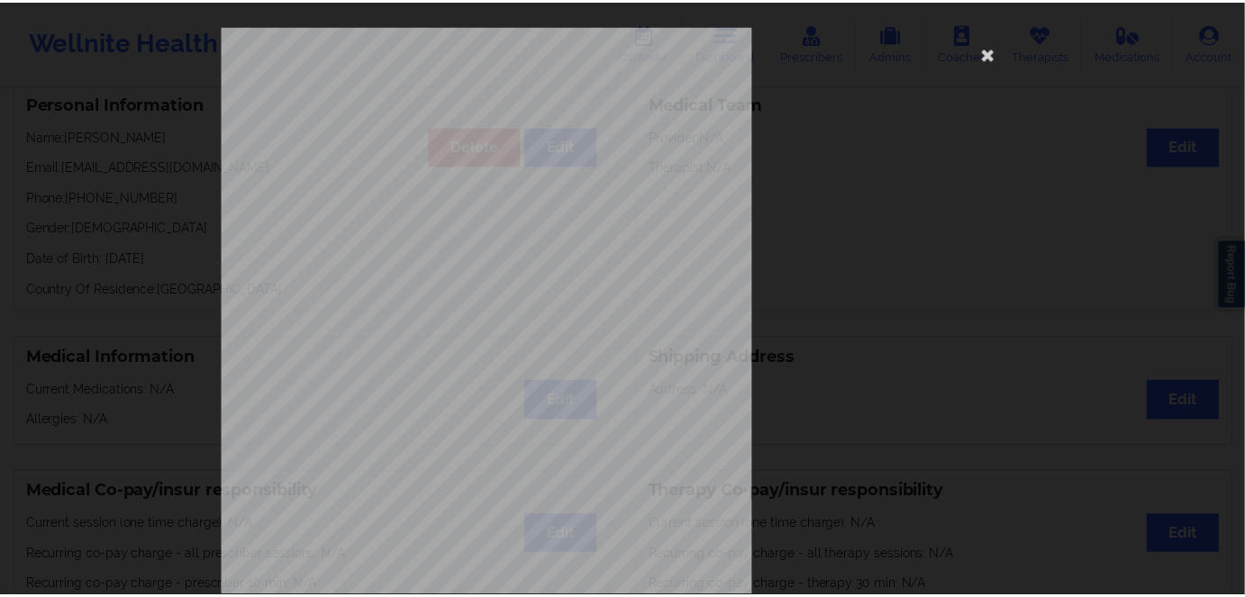
scroll to position [0, 0]
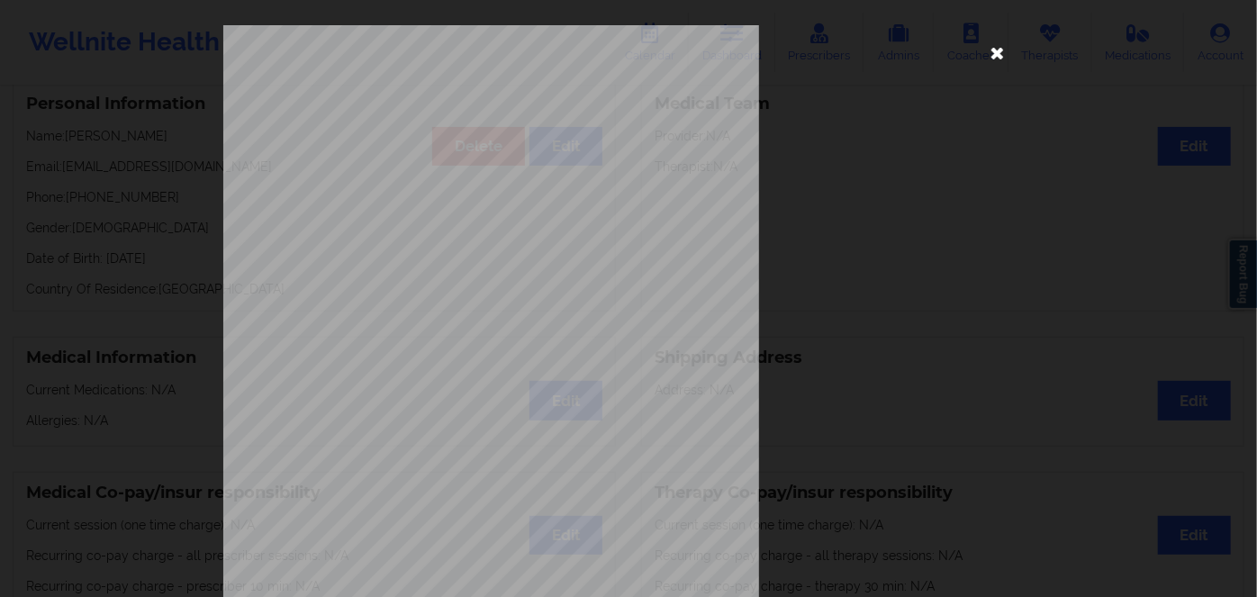
click at [989, 49] on icon at bounding box center [997, 52] width 29 height 29
